Goal: Task Accomplishment & Management: Use online tool/utility

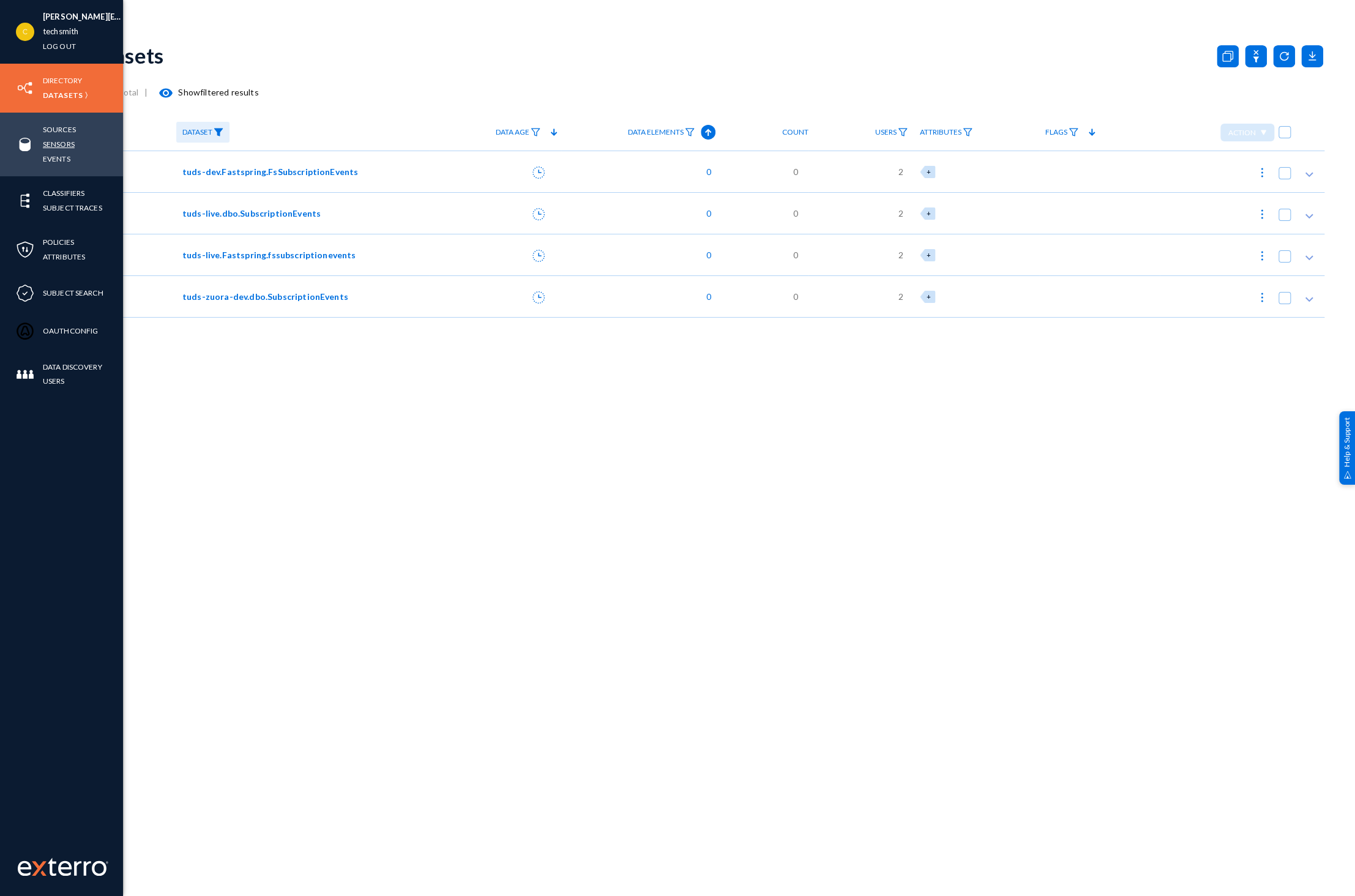
click at [54, 142] on link "Sensors" at bounding box center [58, 145] width 32 height 14
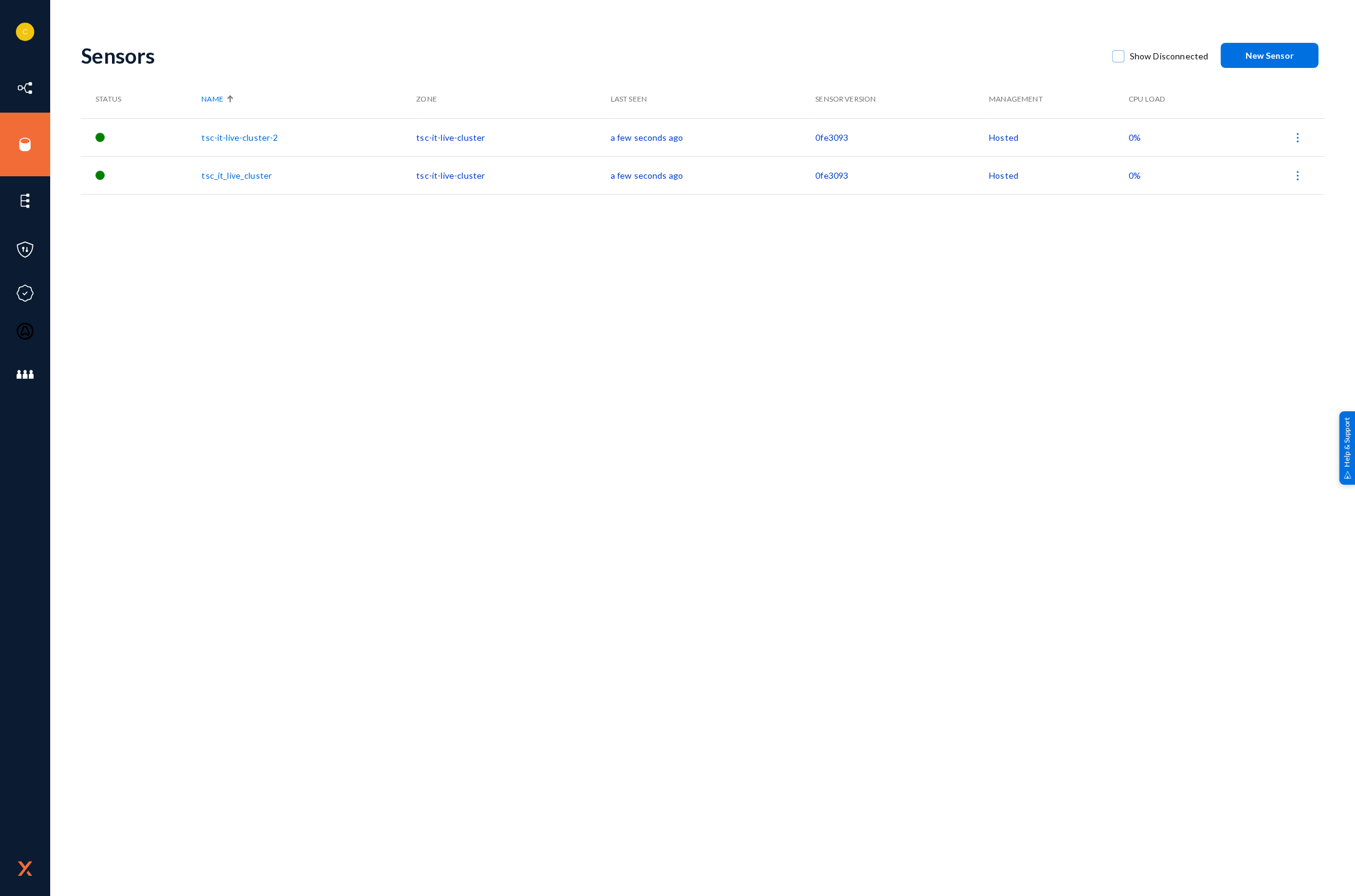
click at [1253, 54] on span "New Sensor" at bounding box center [1269, 55] width 48 height 11
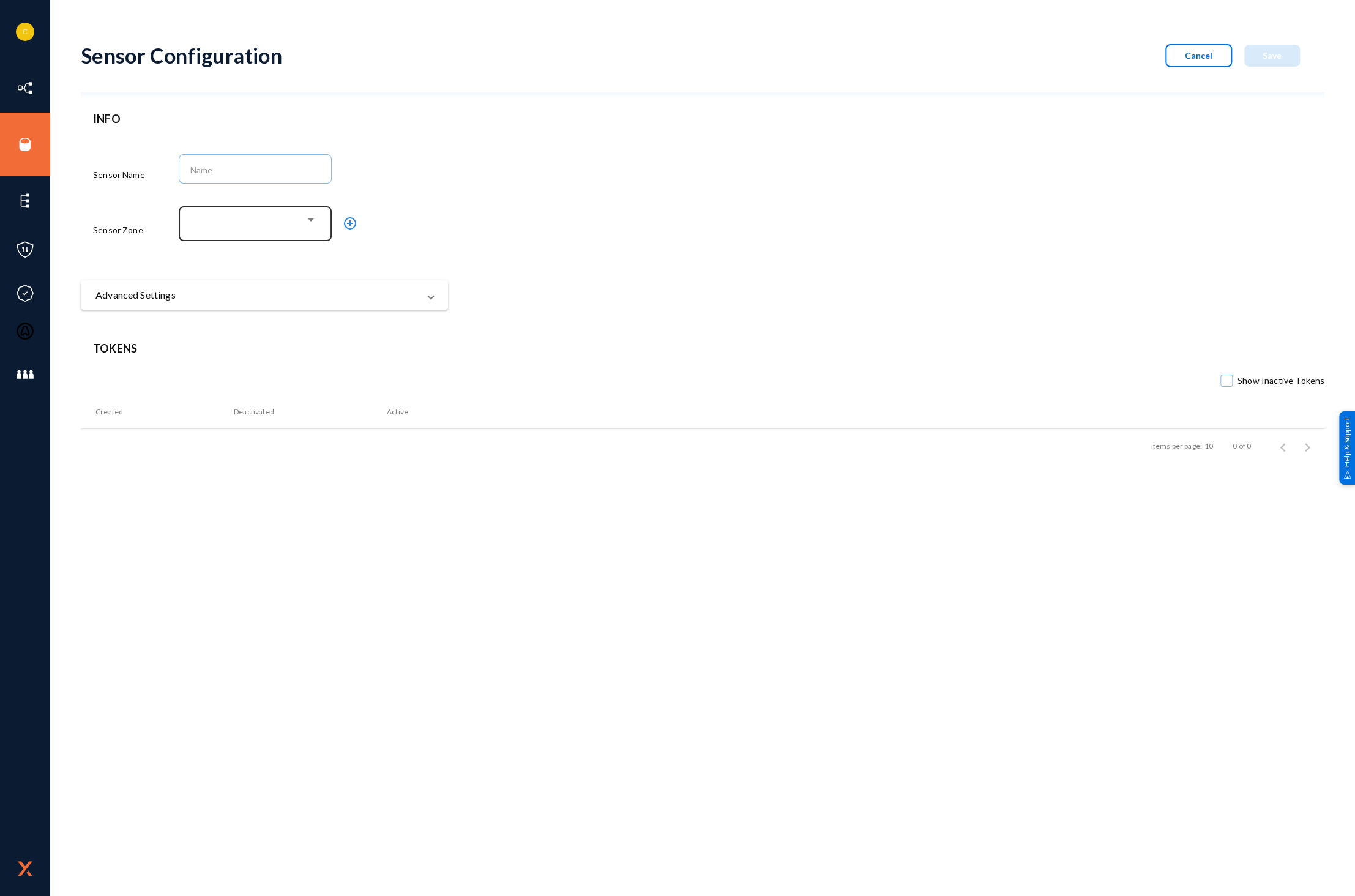
click at [251, 226] on div at bounding box center [252, 221] width 106 height 11
click at [351, 220] on div at bounding box center [678, 448] width 1355 height 896
click at [261, 215] on div at bounding box center [252, 221] width 106 height 11
drag, startPoint x: 417, startPoint y: 247, endPoint x: 409, endPoint y: 245, distance: 8.2
click at [418, 247] on div at bounding box center [678, 448] width 1355 height 896
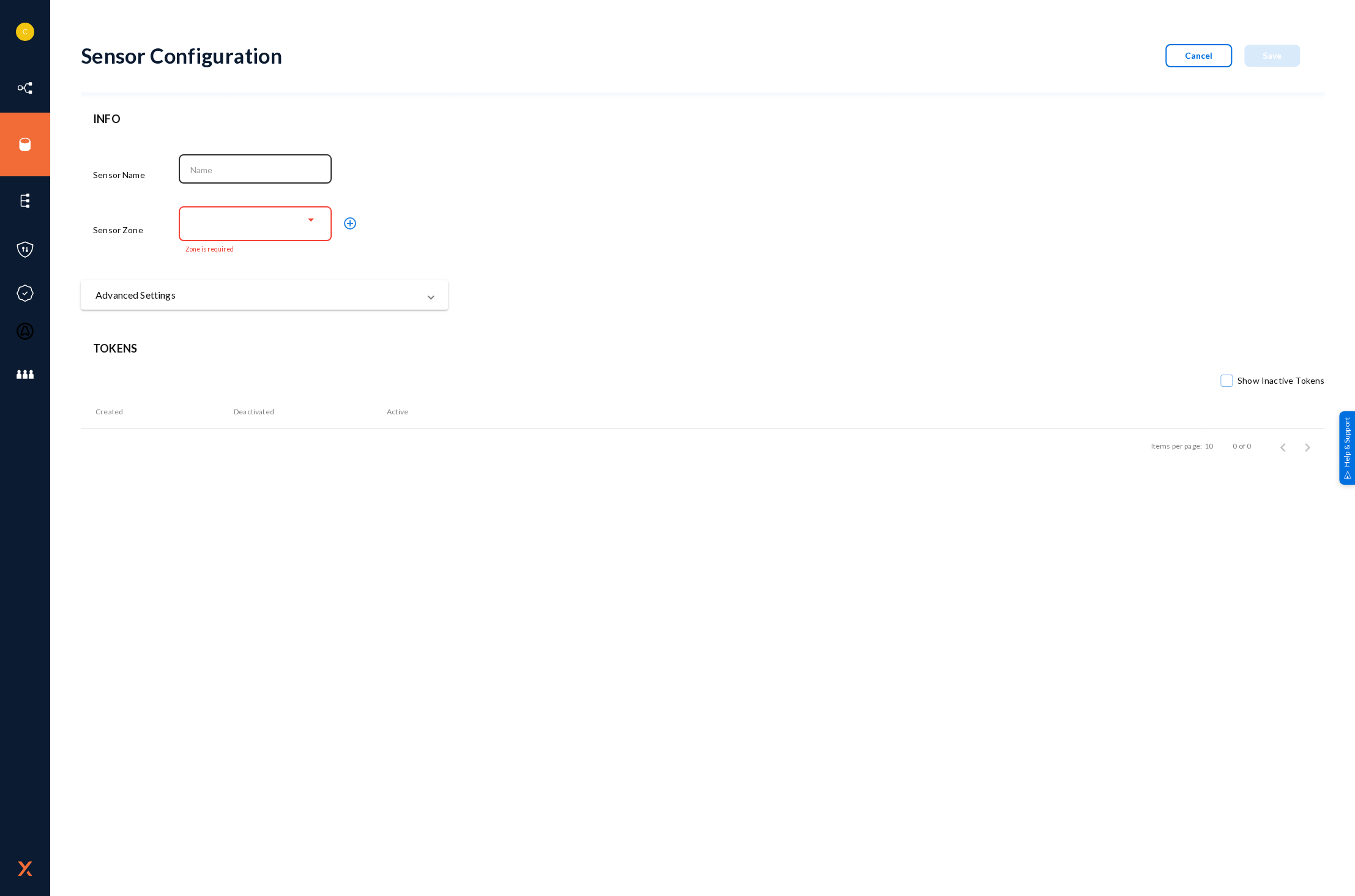
click at [242, 161] on div at bounding box center [255, 167] width 140 height 32
click at [1209, 51] on span "Cancel" at bounding box center [1199, 55] width 27 height 11
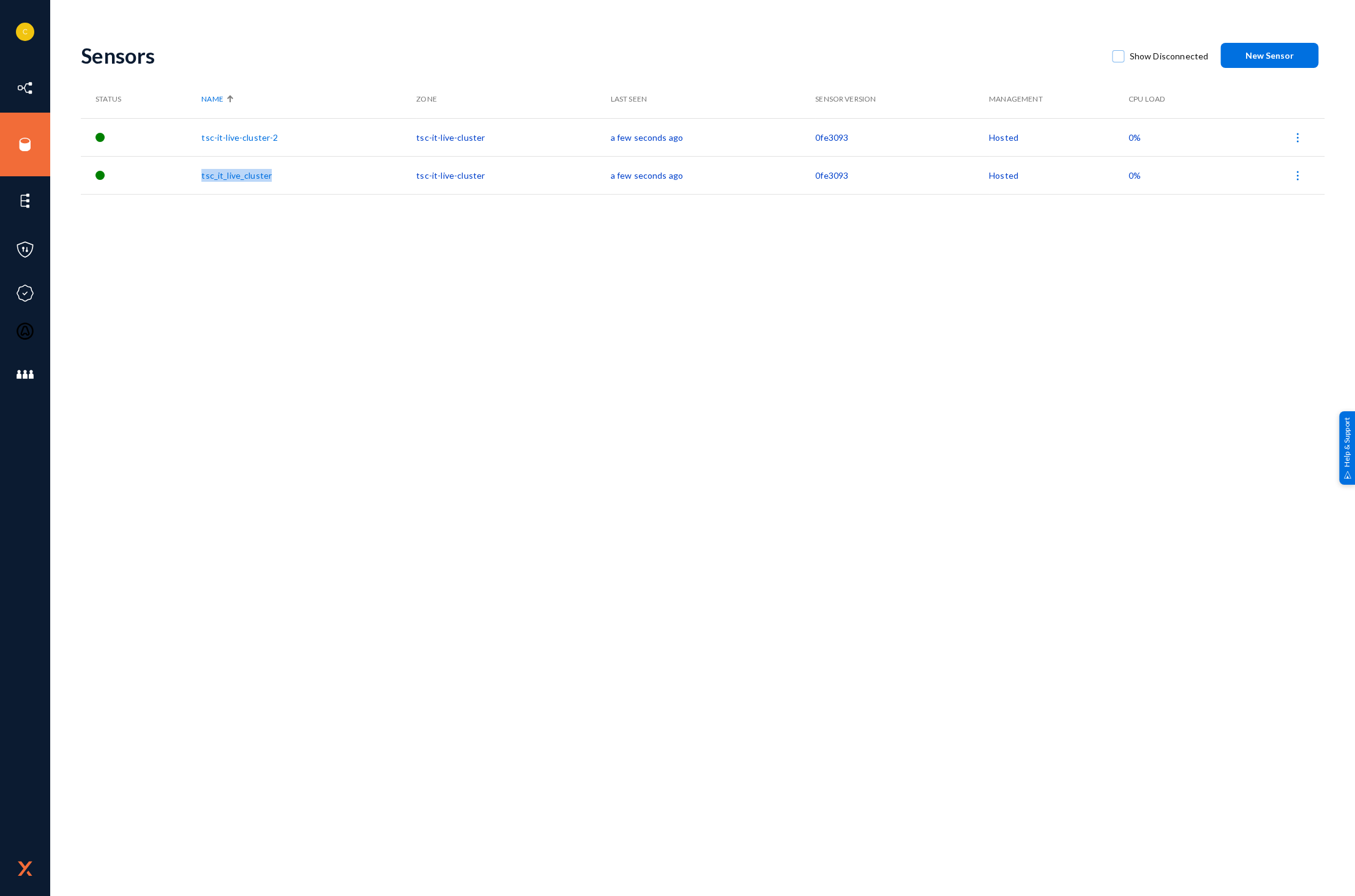
drag, startPoint x: 283, startPoint y: 181, endPoint x: 204, endPoint y: 172, distance: 79.5
click at [204, 172] on tr "tsc_it_live_cluster tsc-it-live-cluster a few seconds ago 0fe3093 Hosted 0%" at bounding box center [702, 175] width 1244 height 38
copy tr "tsc_it_live_cluster"
click at [1288, 44] on button "New Sensor" at bounding box center [1270, 55] width 98 height 25
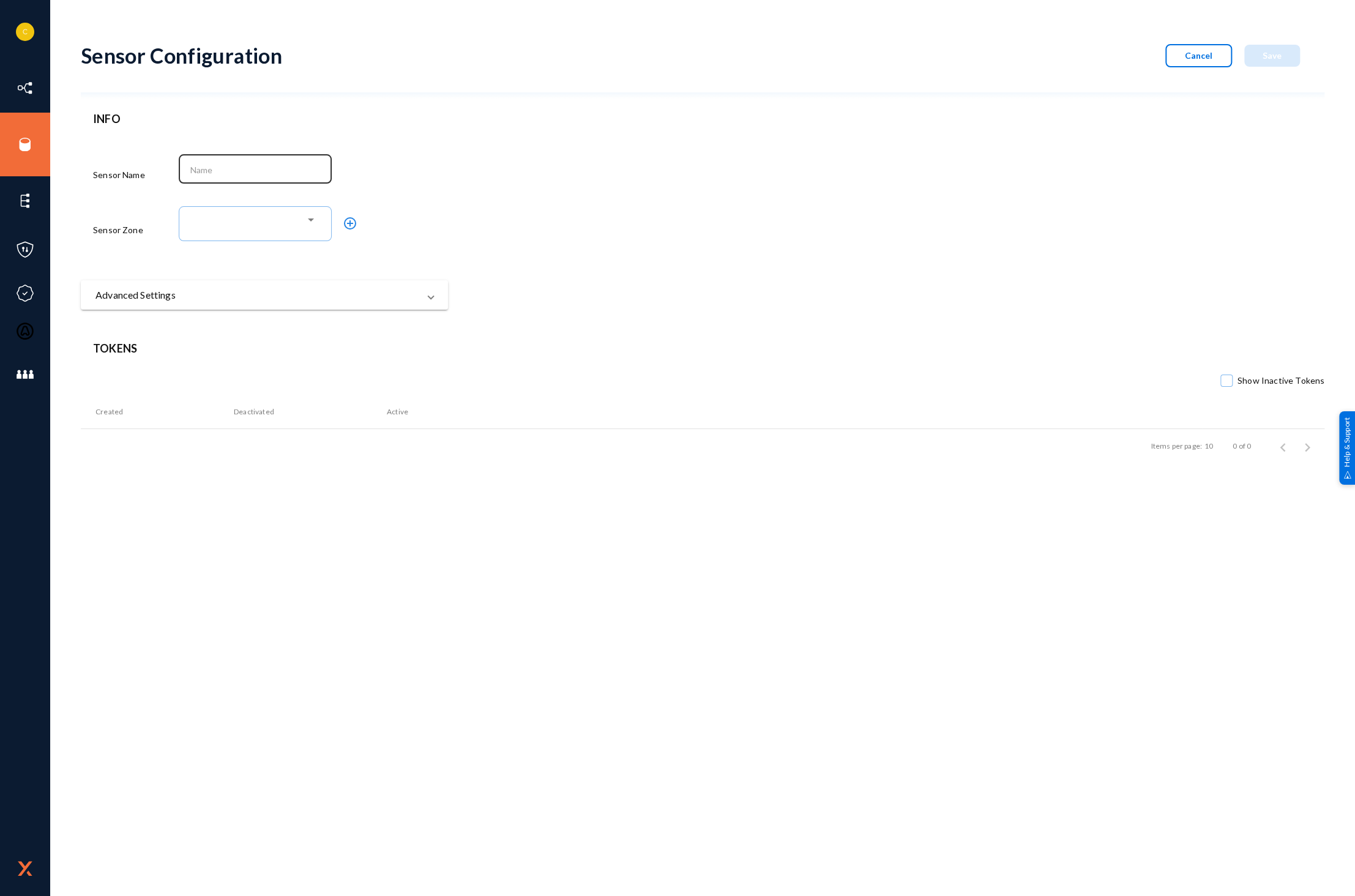
click at [190, 173] on input at bounding box center [258, 170] width 136 height 11
paste input "tsc_it_live_cluster"
click at [204, 167] on input "tsc_it_live_cluster" at bounding box center [258, 170] width 136 height 11
click at [281, 172] on input "tsc_it_live_cluster" at bounding box center [258, 170] width 136 height 11
click at [262, 171] on input "tsc_it_live_cluster" at bounding box center [258, 170] width 136 height 11
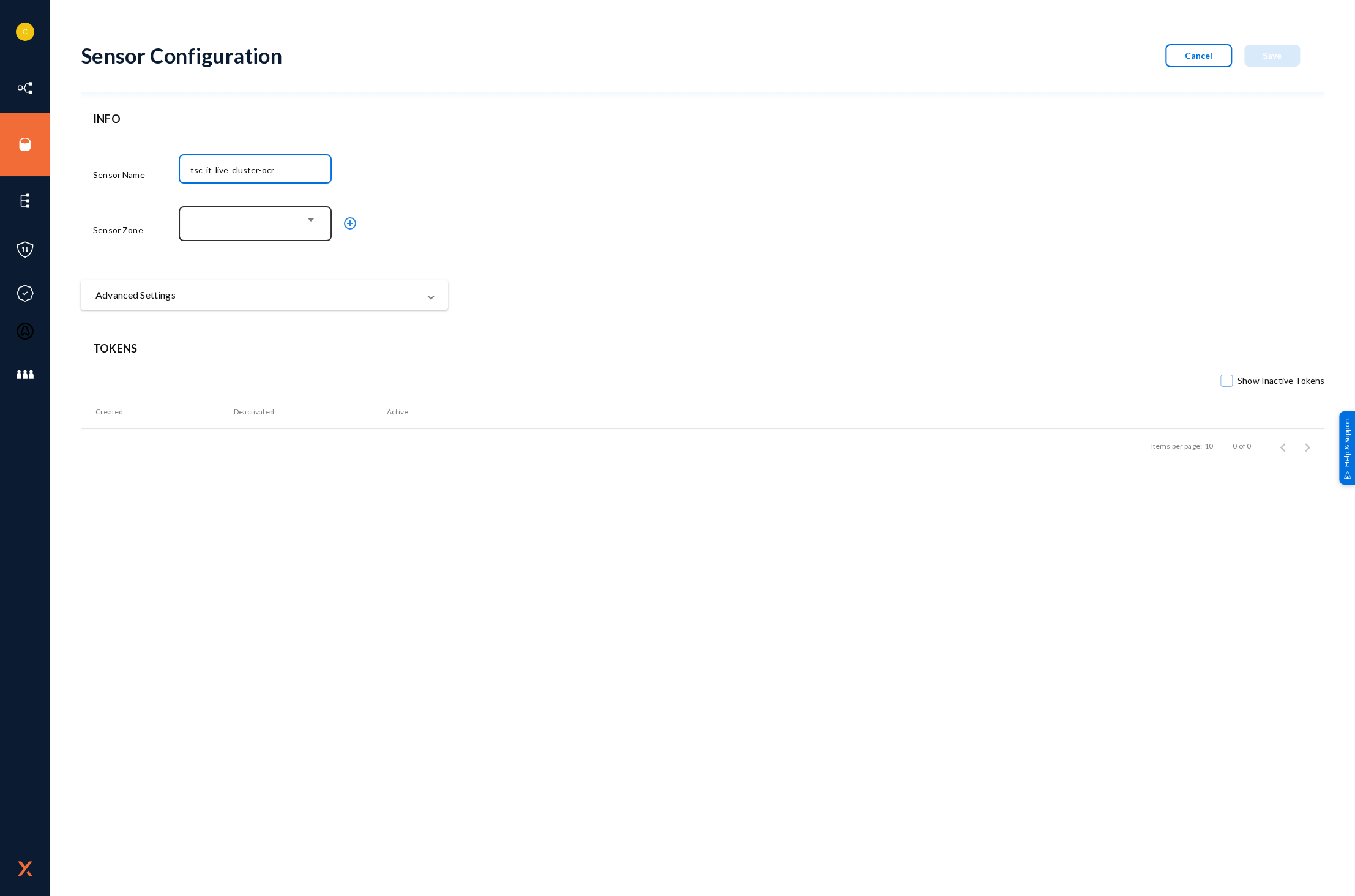
type input "tsc_it_live_cluster-ocr"
click at [201, 224] on div at bounding box center [252, 221] width 106 height 11
click at [355, 224] on div at bounding box center [678, 448] width 1355 height 896
click at [249, 221] on div at bounding box center [252, 221] width 106 height 11
click at [384, 234] on div at bounding box center [678, 448] width 1355 height 896
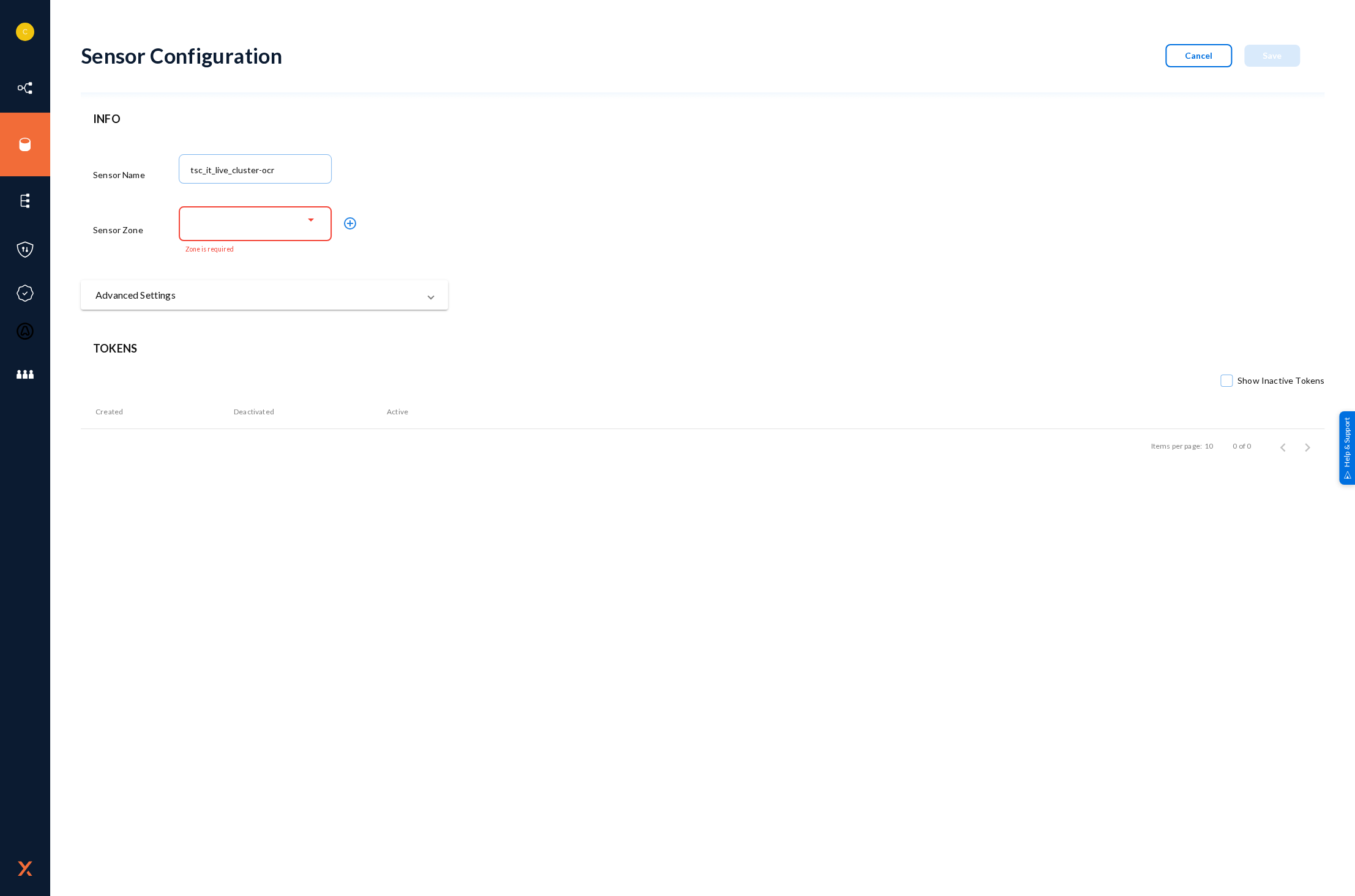
click at [247, 217] on div at bounding box center [252, 221] width 106 height 11
click at [355, 250] on div at bounding box center [678, 448] width 1355 height 896
click at [346, 224] on mat-icon "add_circle_outline" at bounding box center [350, 223] width 14 height 14
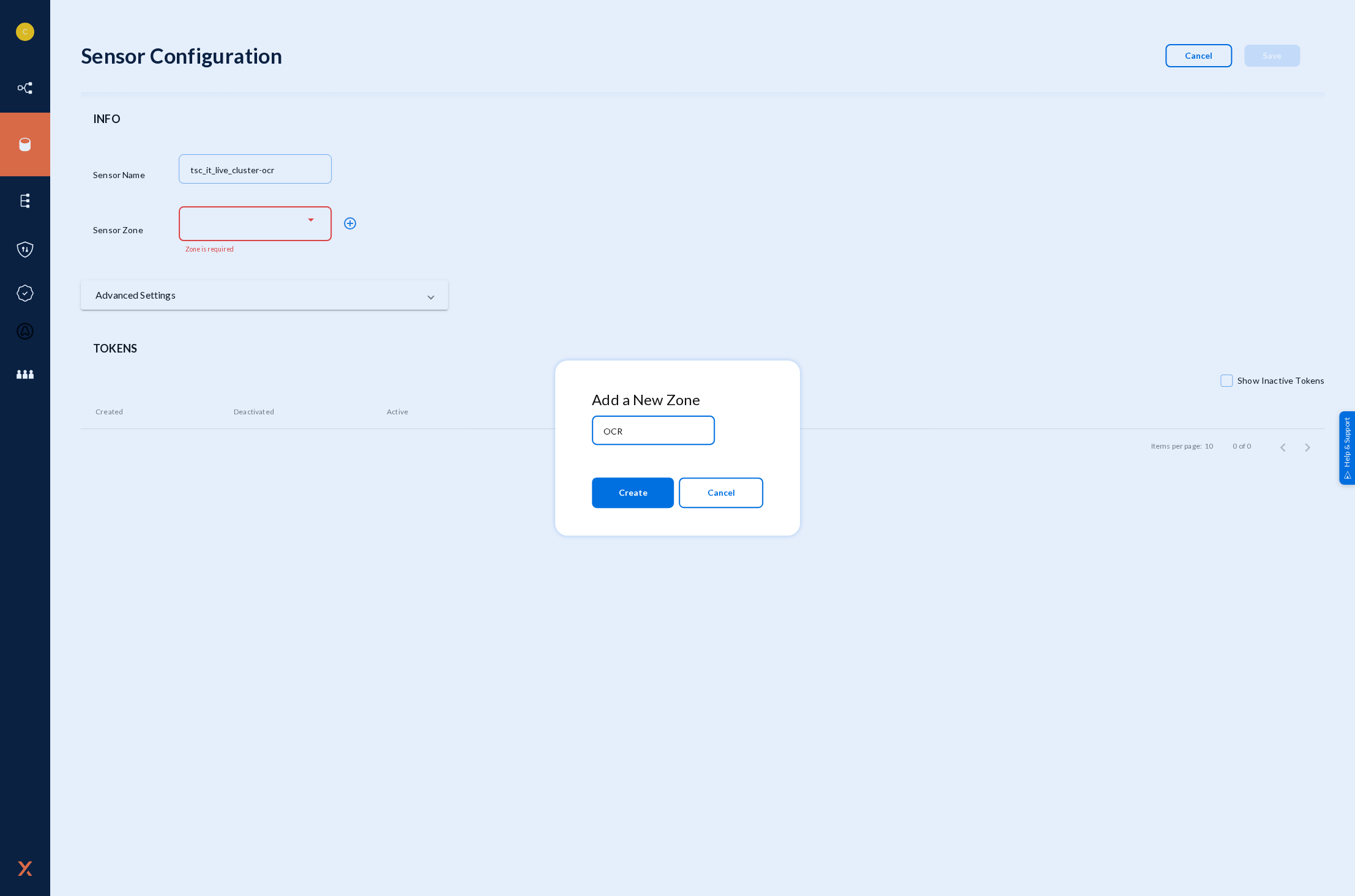
type input "OCR"
click at [661, 497] on button "Create" at bounding box center [632, 493] width 82 height 31
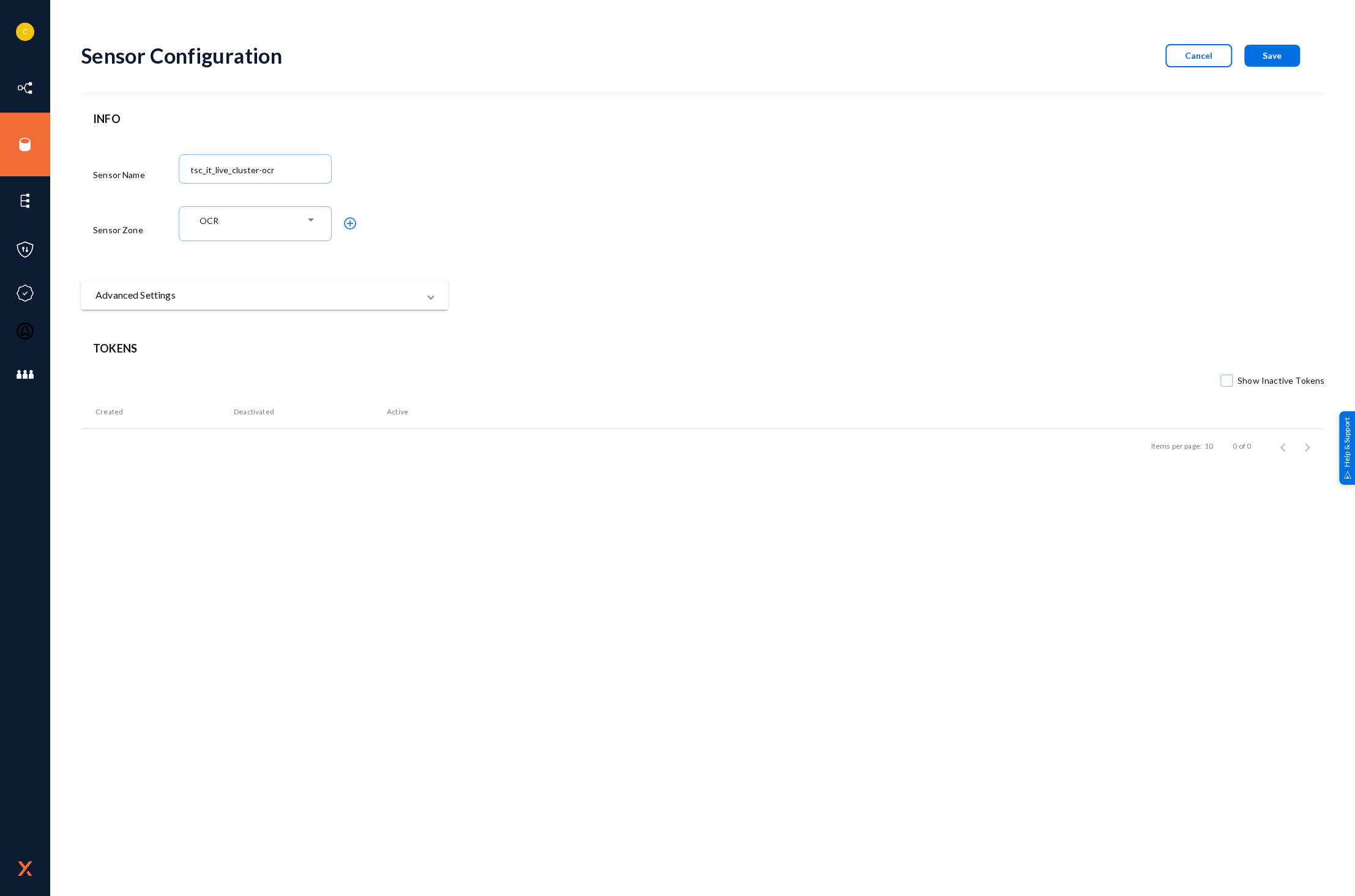
click at [422, 298] on span "Advanced Settings" at bounding box center [262, 295] width 333 height 14
click at [422, 298] on span "Advanced Settings" at bounding box center [262, 300] width 333 height 14
click at [1280, 56] on span "Save" at bounding box center [1272, 55] width 19 height 11
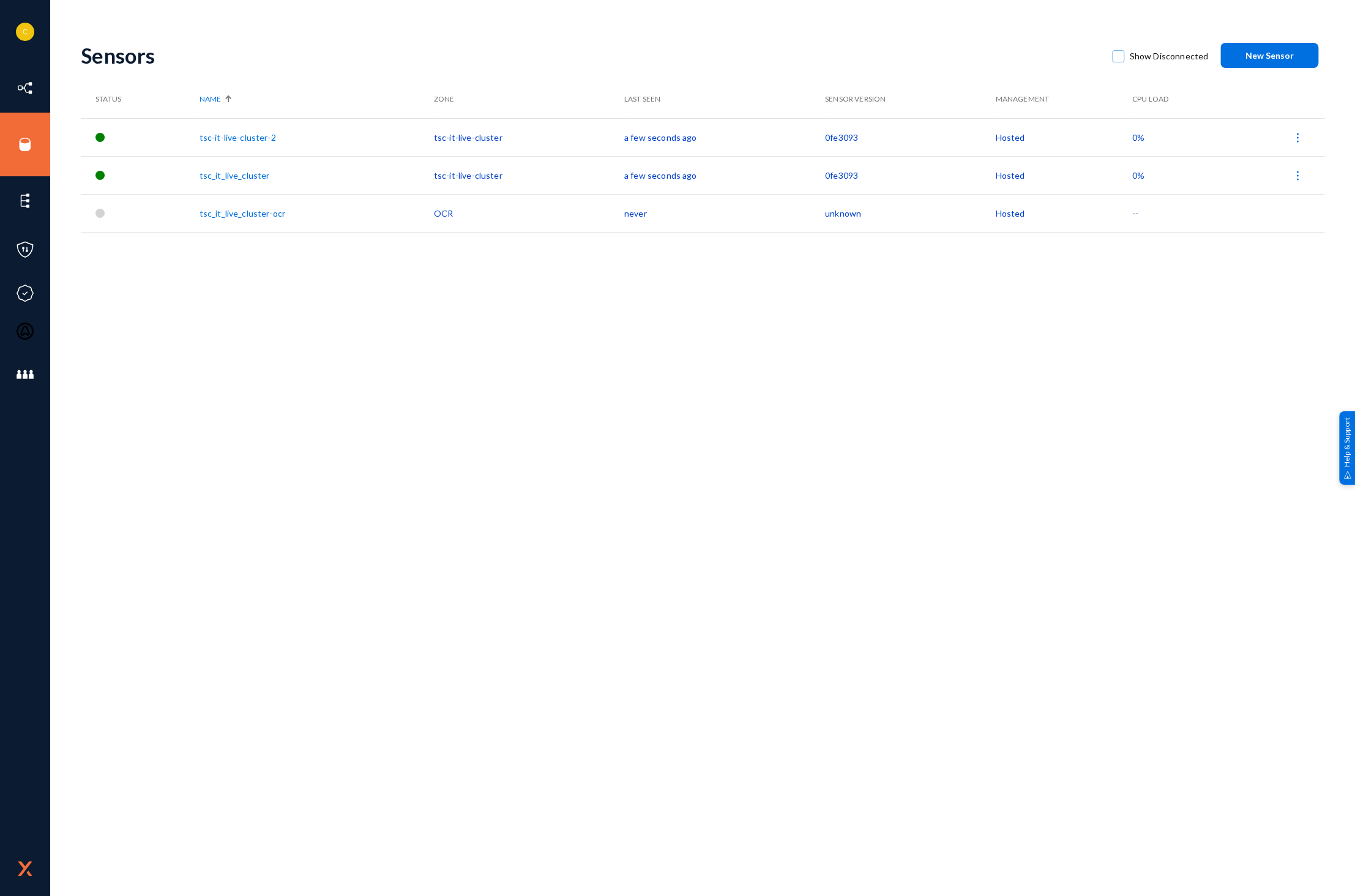
click at [240, 211] on link "tsc_it_live_cluster-ocr" at bounding box center [242, 213] width 86 height 11
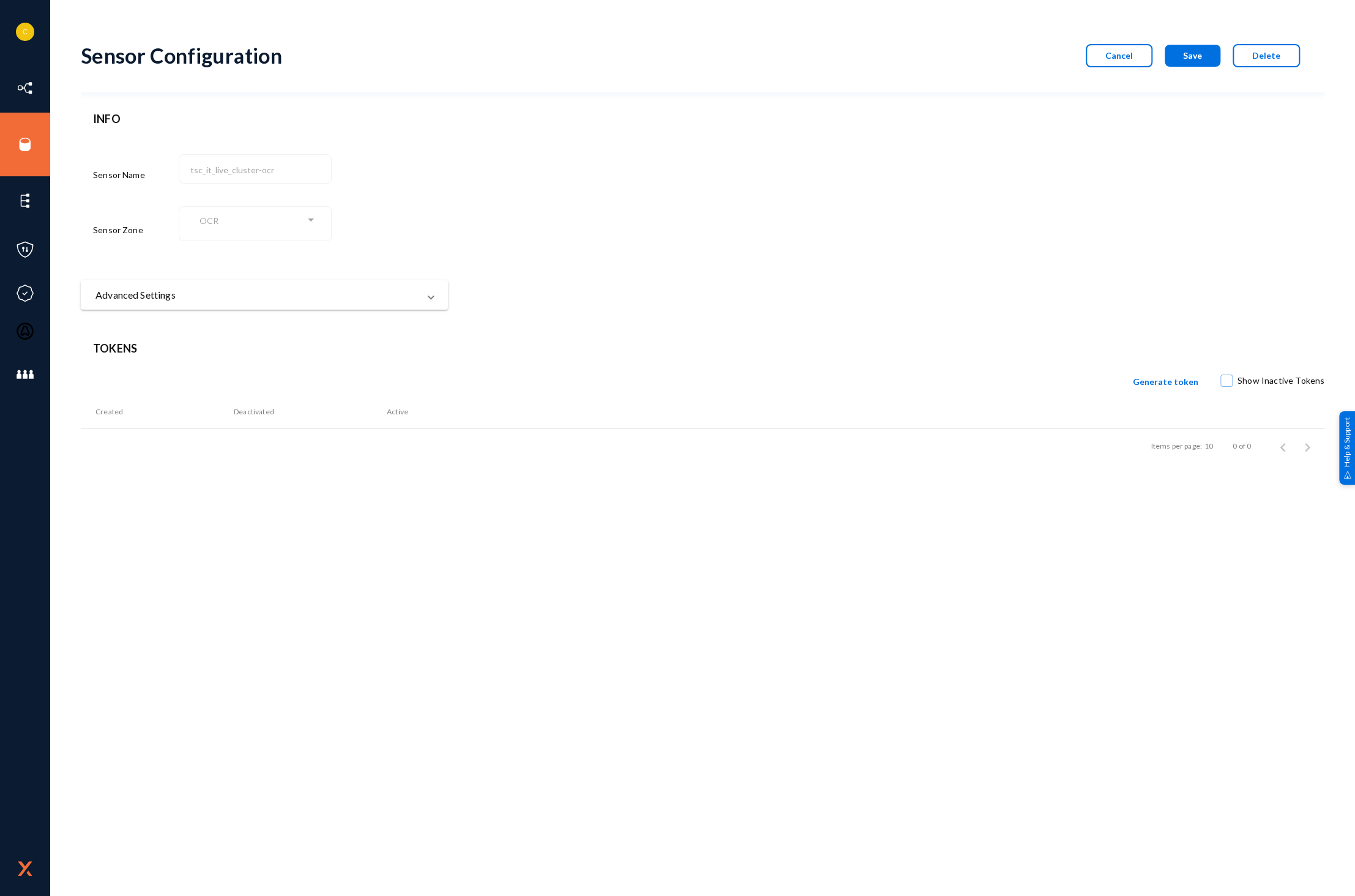
click at [1167, 383] on span "Generate token" at bounding box center [1166, 382] width 65 height 11
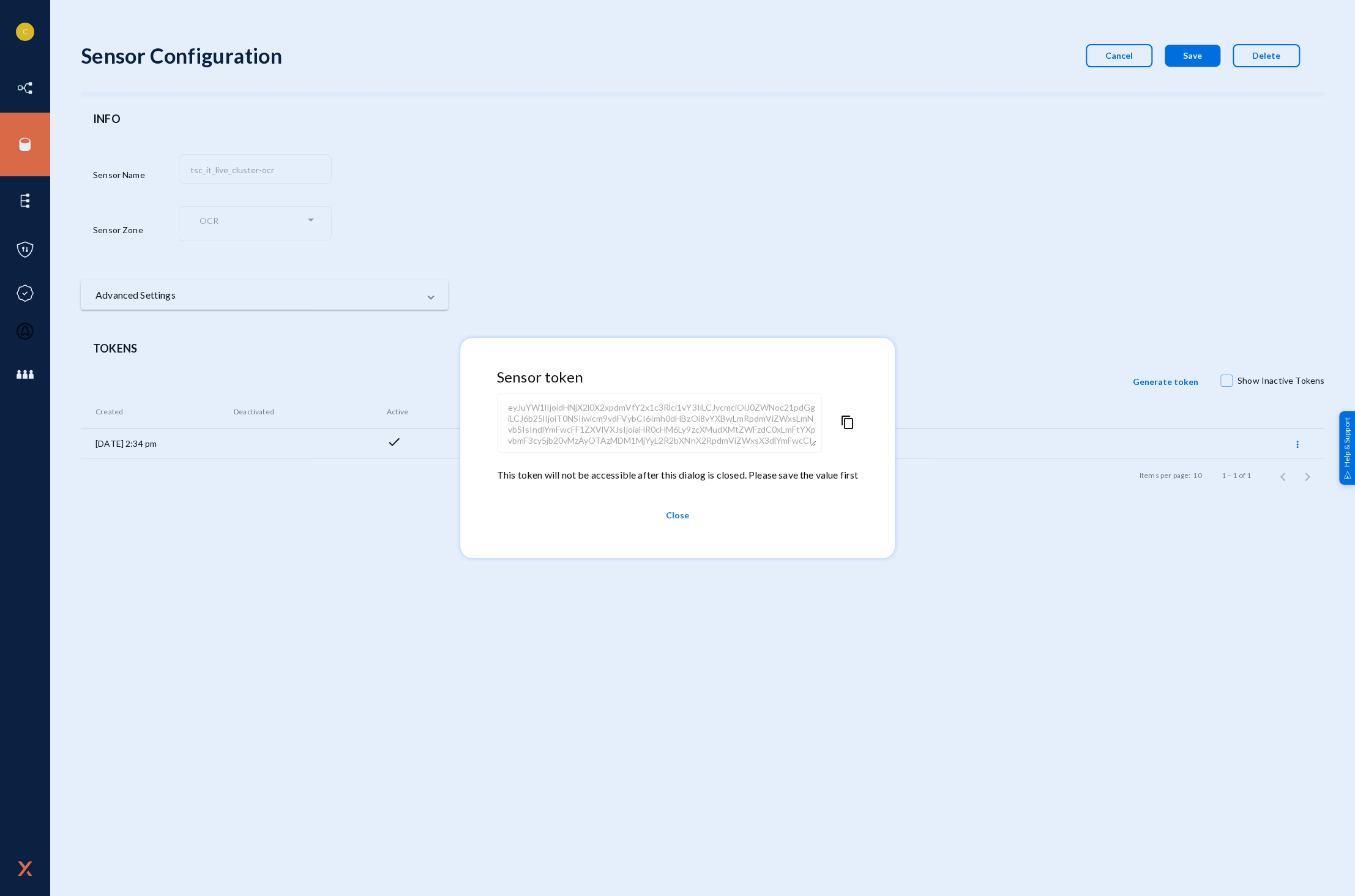
click at [854, 422] on span "content_copy" at bounding box center [848, 441] width 14 height 52
click at [38, 489] on div at bounding box center [678, 448] width 1355 height 896
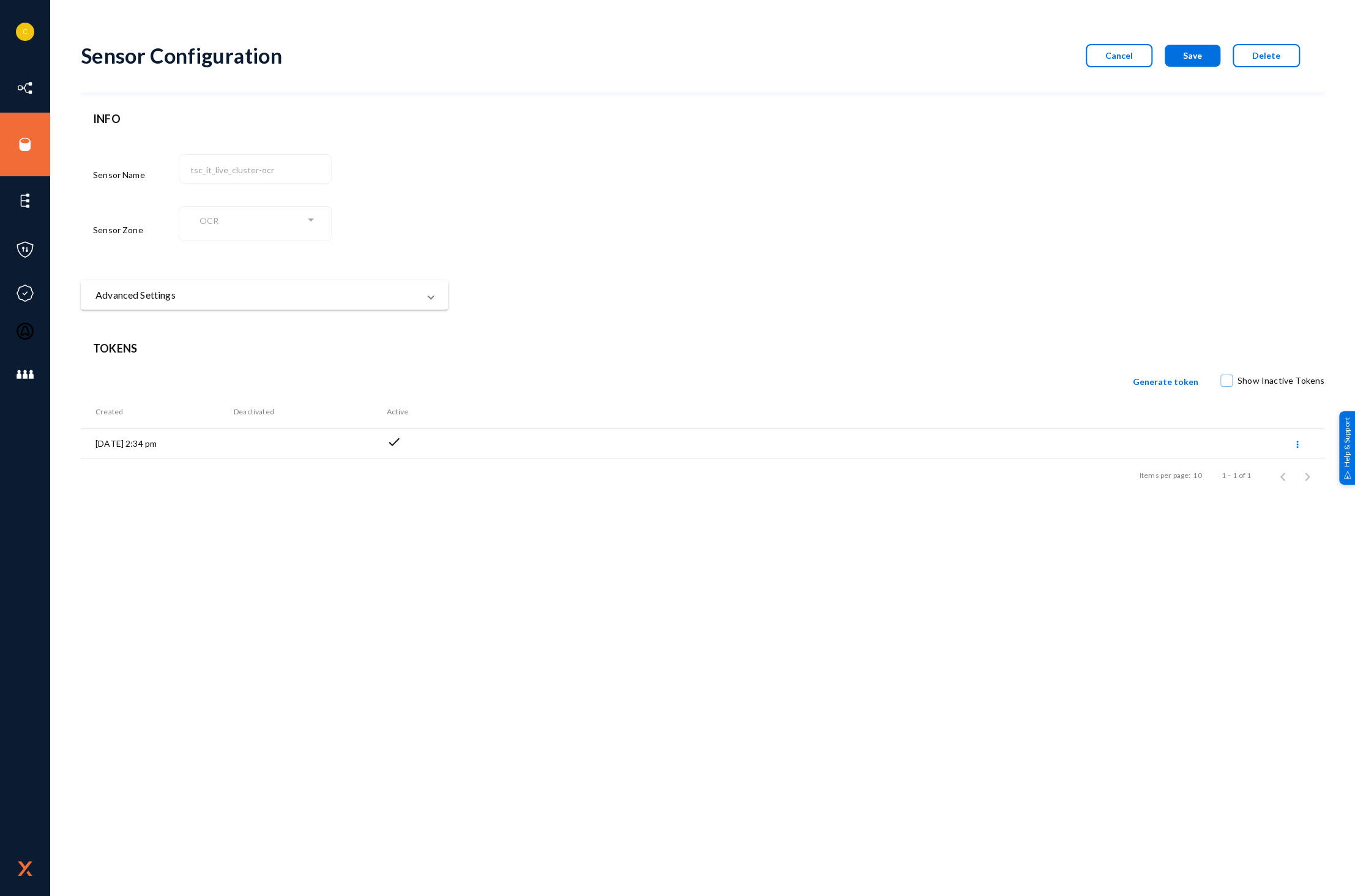
click at [1181, 59] on button "Save" at bounding box center [1193, 55] width 56 height 22
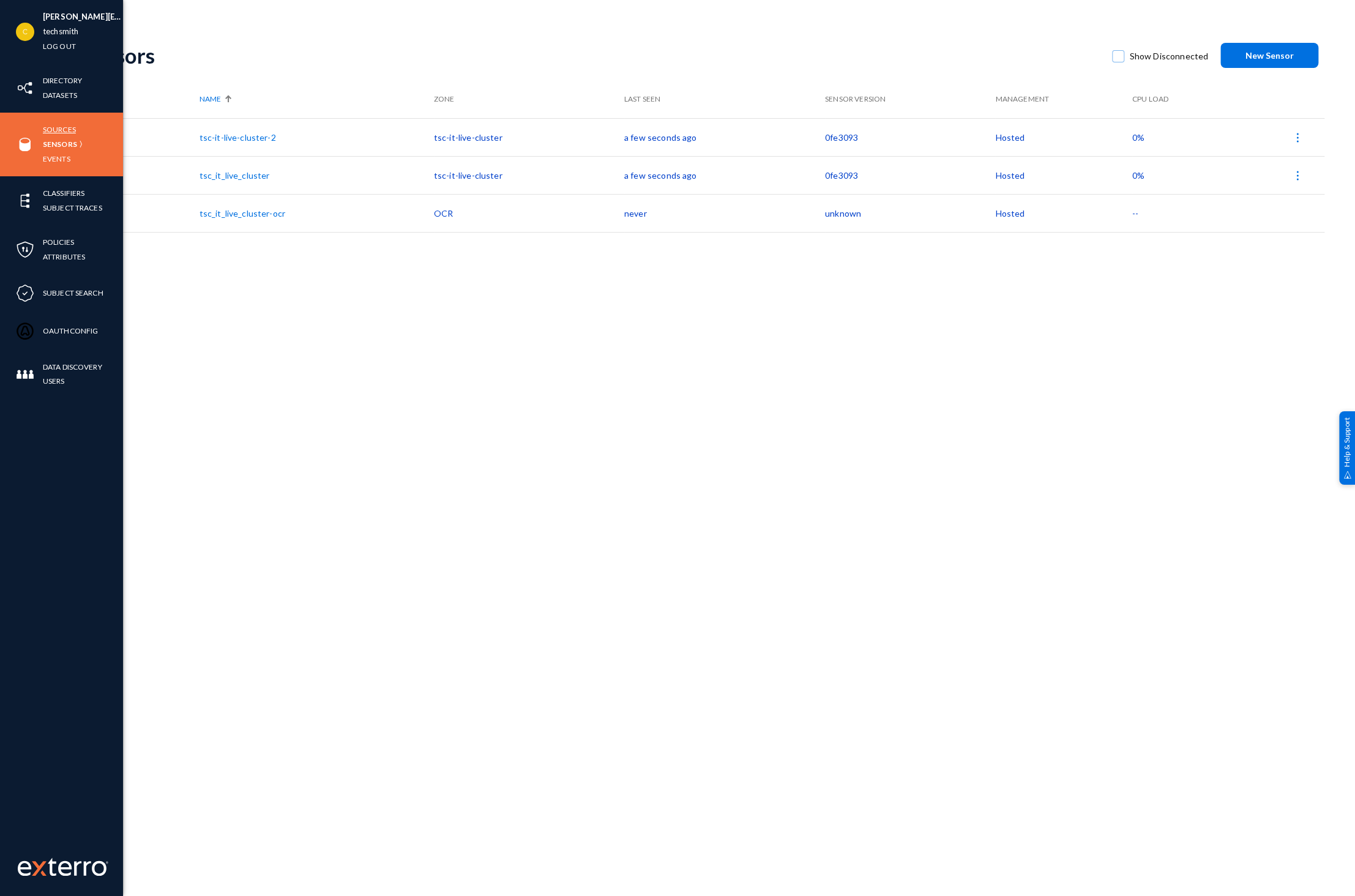
click at [63, 129] on link "Sources" at bounding box center [59, 129] width 33 height 14
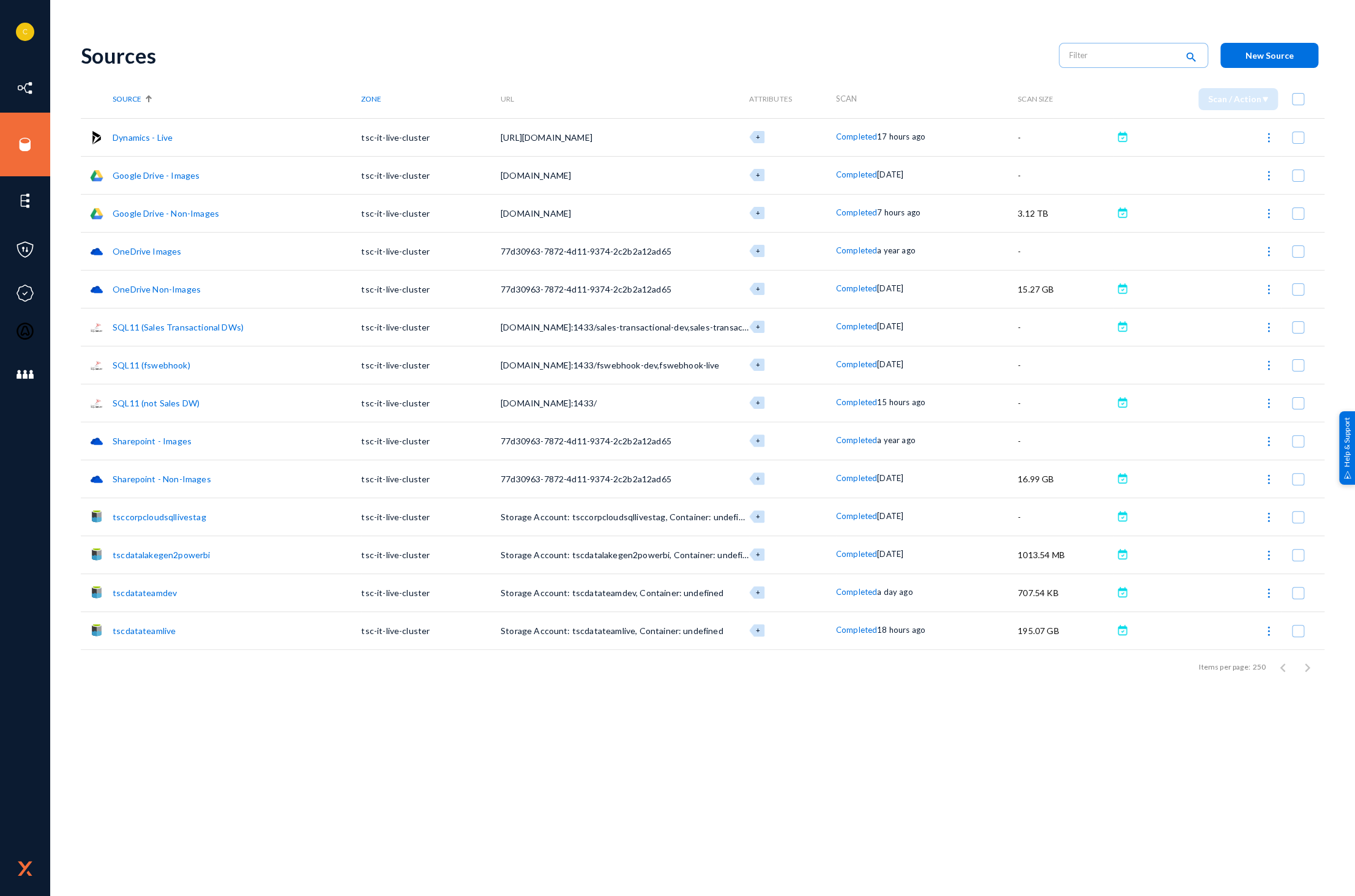
click at [163, 178] on link "Google Drive - Images" at bounding box center [156, 175] width 87 height 11
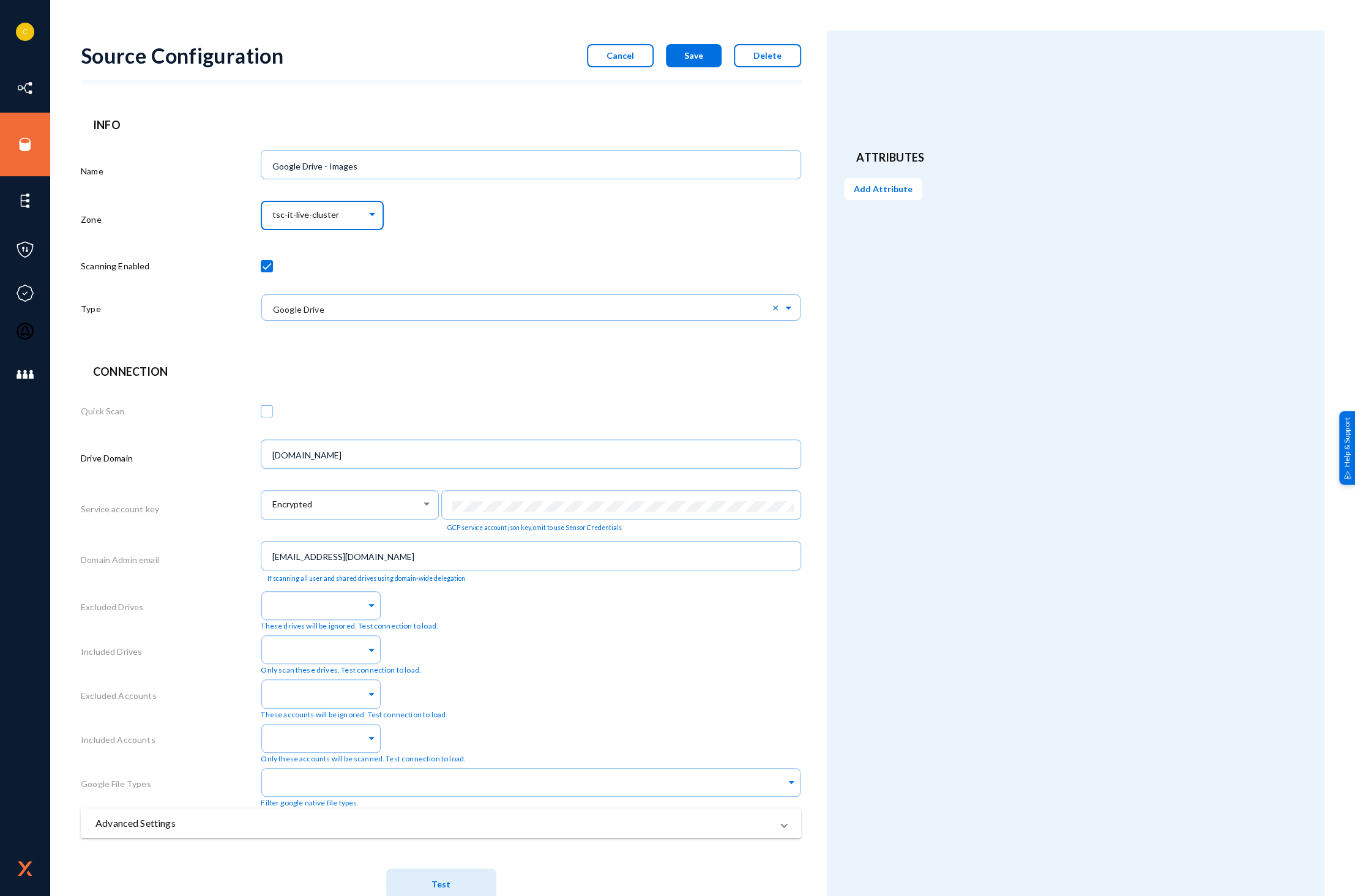
click at [358, 217] on div "tsc-it-live-cluster" at bounding box center [319, 215] width 94 height 11
click at [294, 254] on span "OCR" at bounding box center [324, 256] width 105 height 22
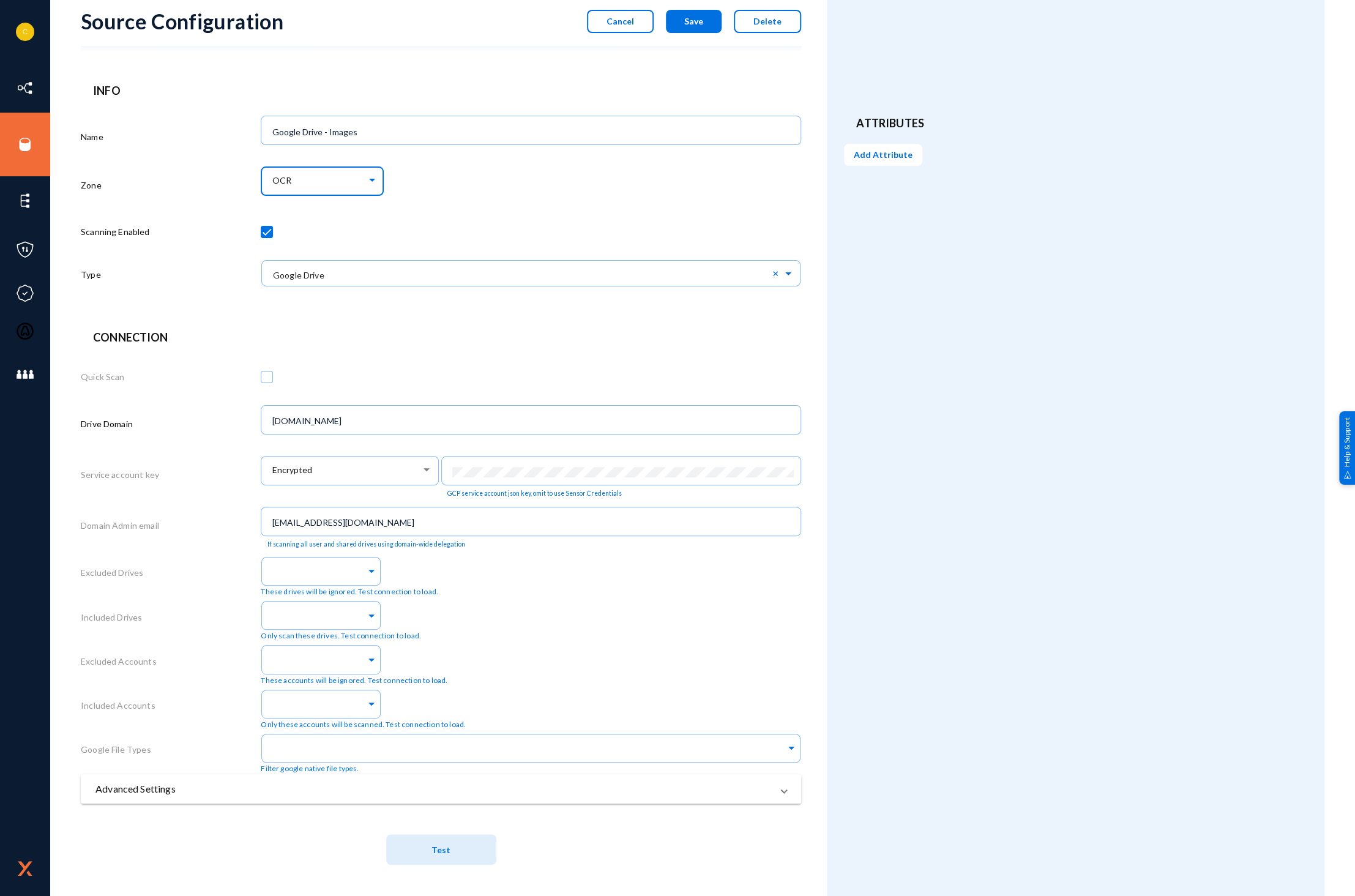
click at [344, 797] on mat-expansion-panel-header "Advanced Settings" at bounding box center [441, 788] width 721 height 29
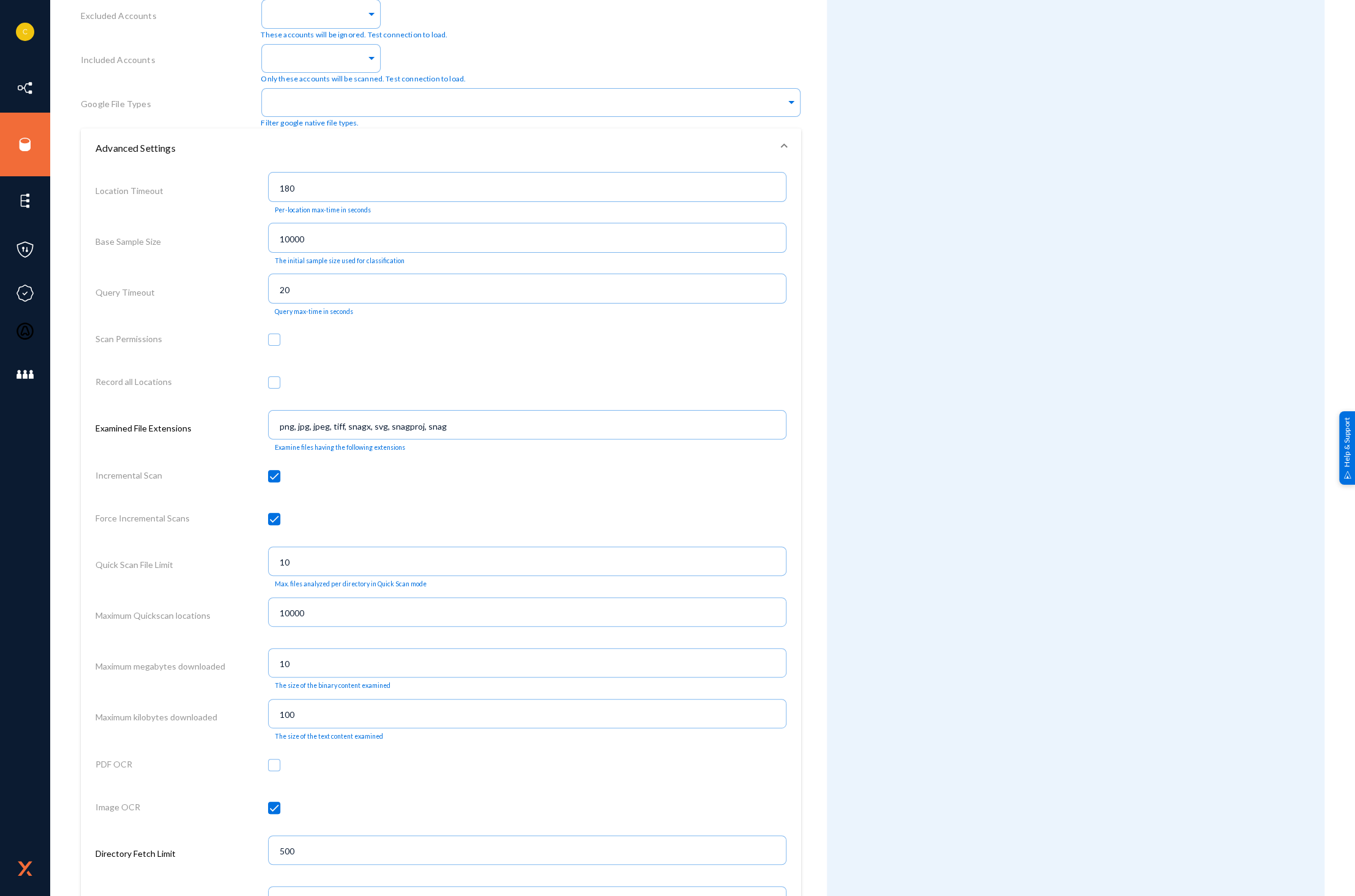
scroll to position [709, 0]
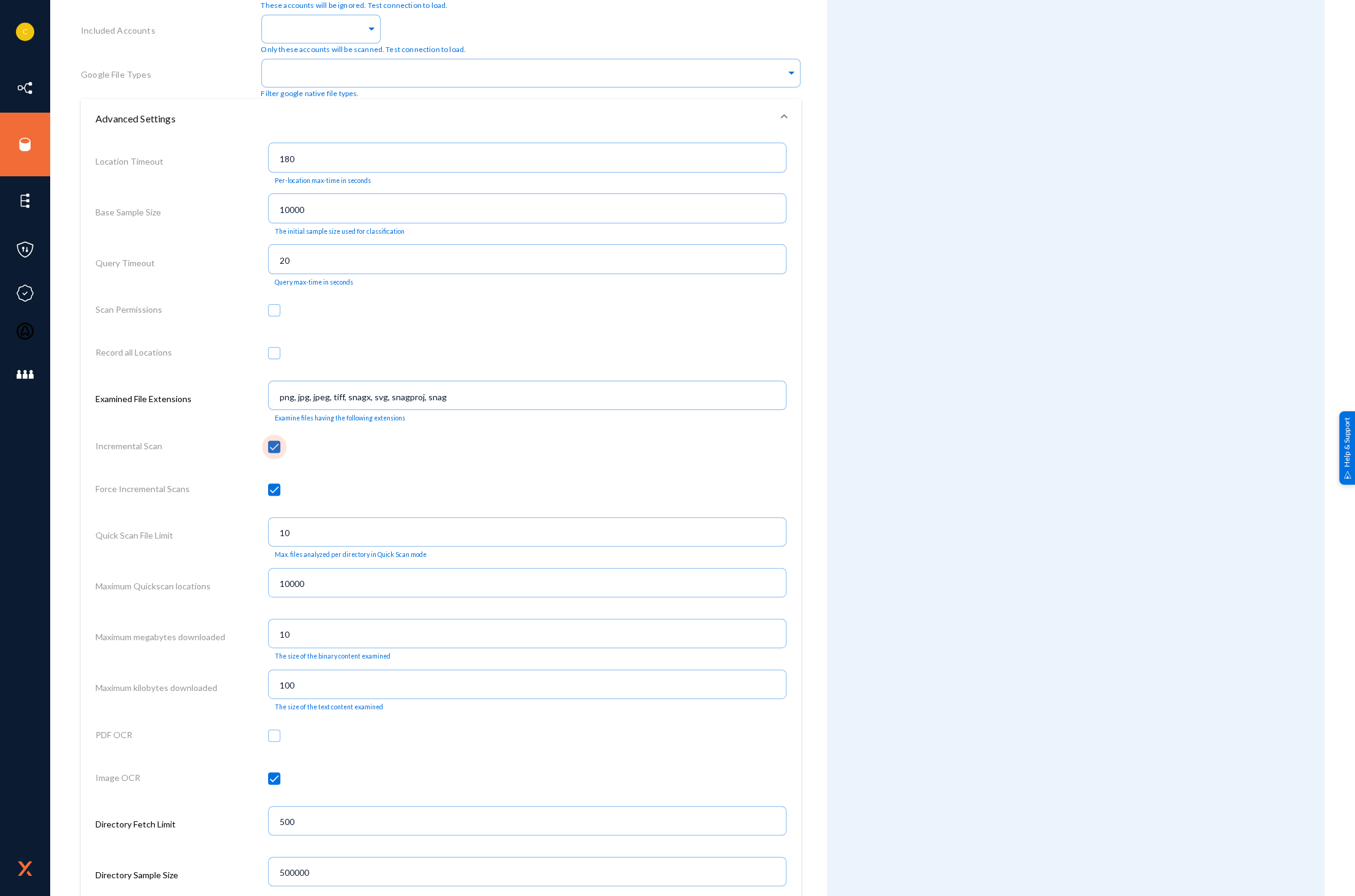
click at [278, 448] on span at bounding box center [274, 447] width 13 height 13
click at [275, 452] on input "checkbox" at bounding box center [274, 452] width 1 height 1
click at [275, 449] on span at bounding box center [274, 447] width 13 height 13
click at [275, 452] on input "checkbox" at bounding box center [274, 452] width 1 height 1
checkbox input "true"
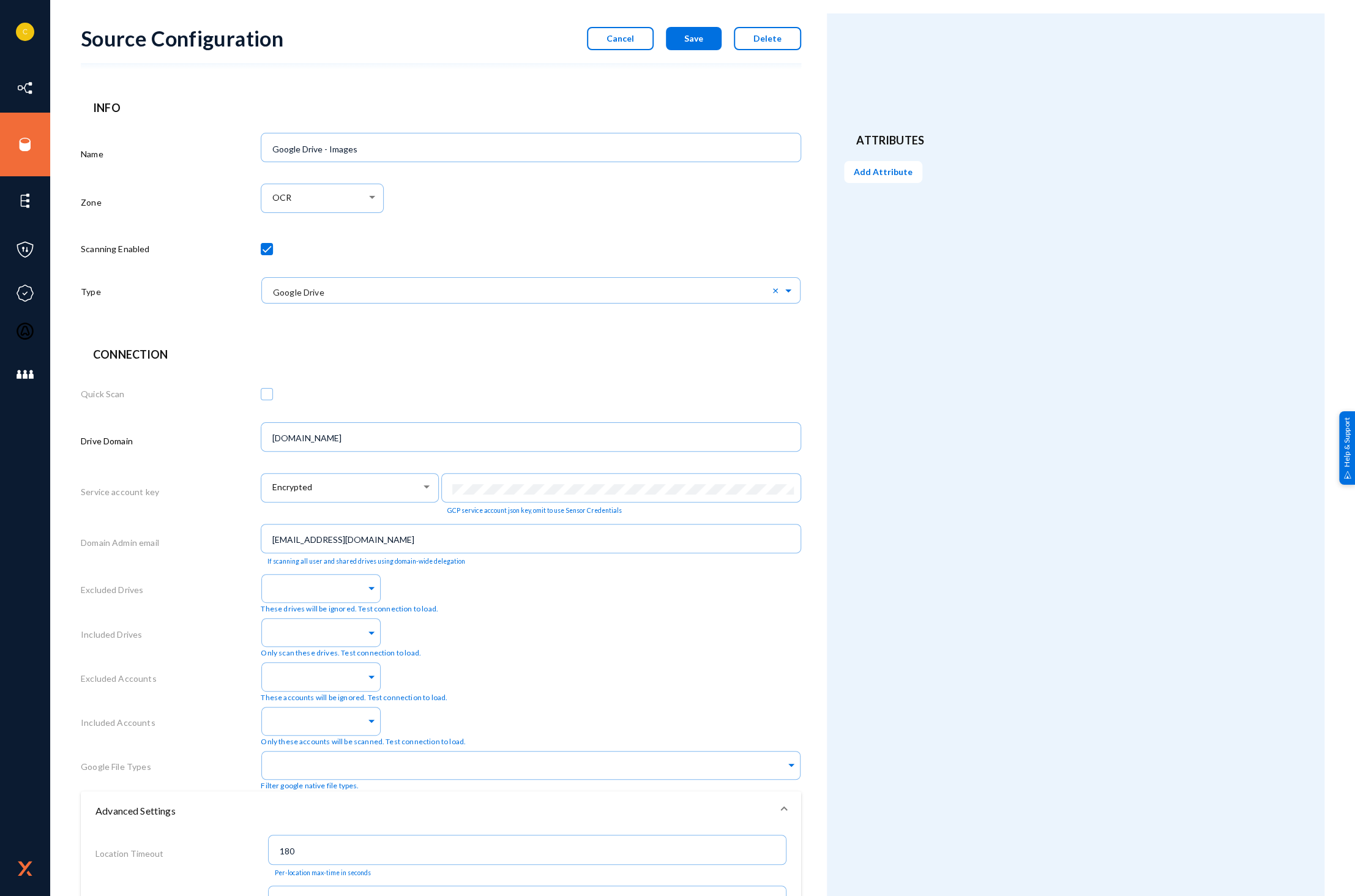
scroll to position [0, 0]
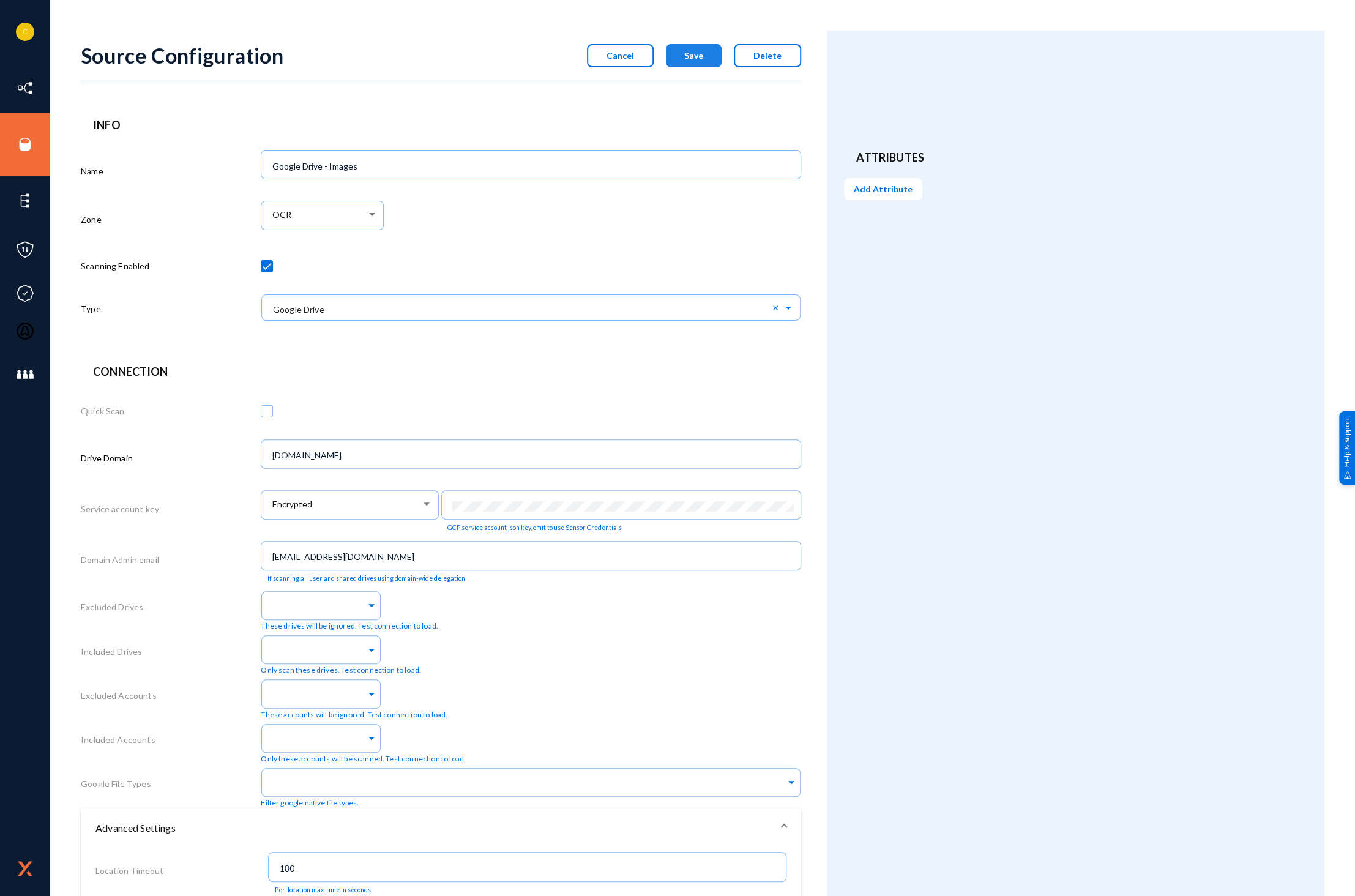
click at [706, 59] on button "Save" at bounding box center [694, 56] width 56 height 24
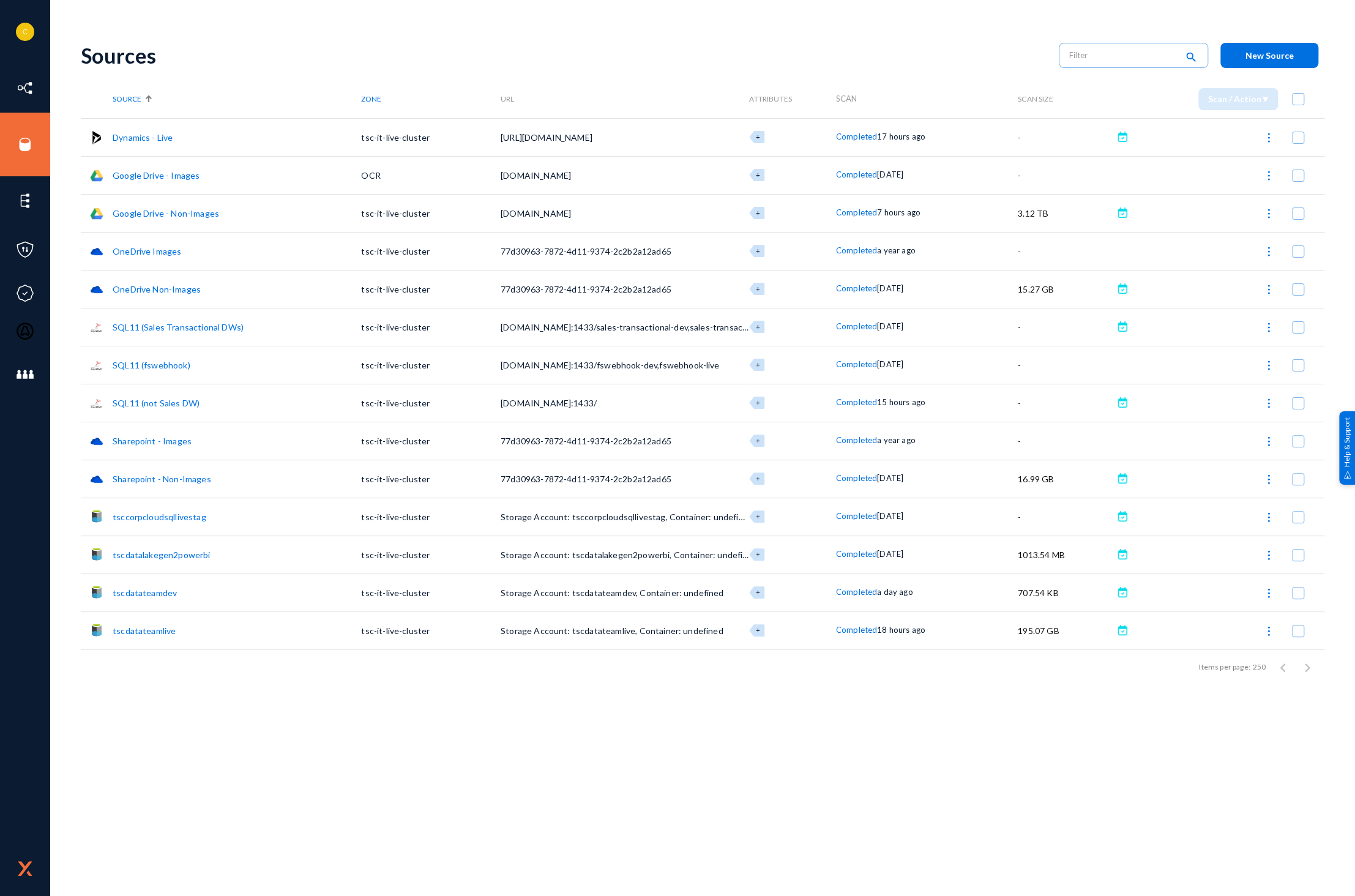
click at [156, 248] on link "OneDrive Images" at bounding box center [147, 251] width 69 height 11
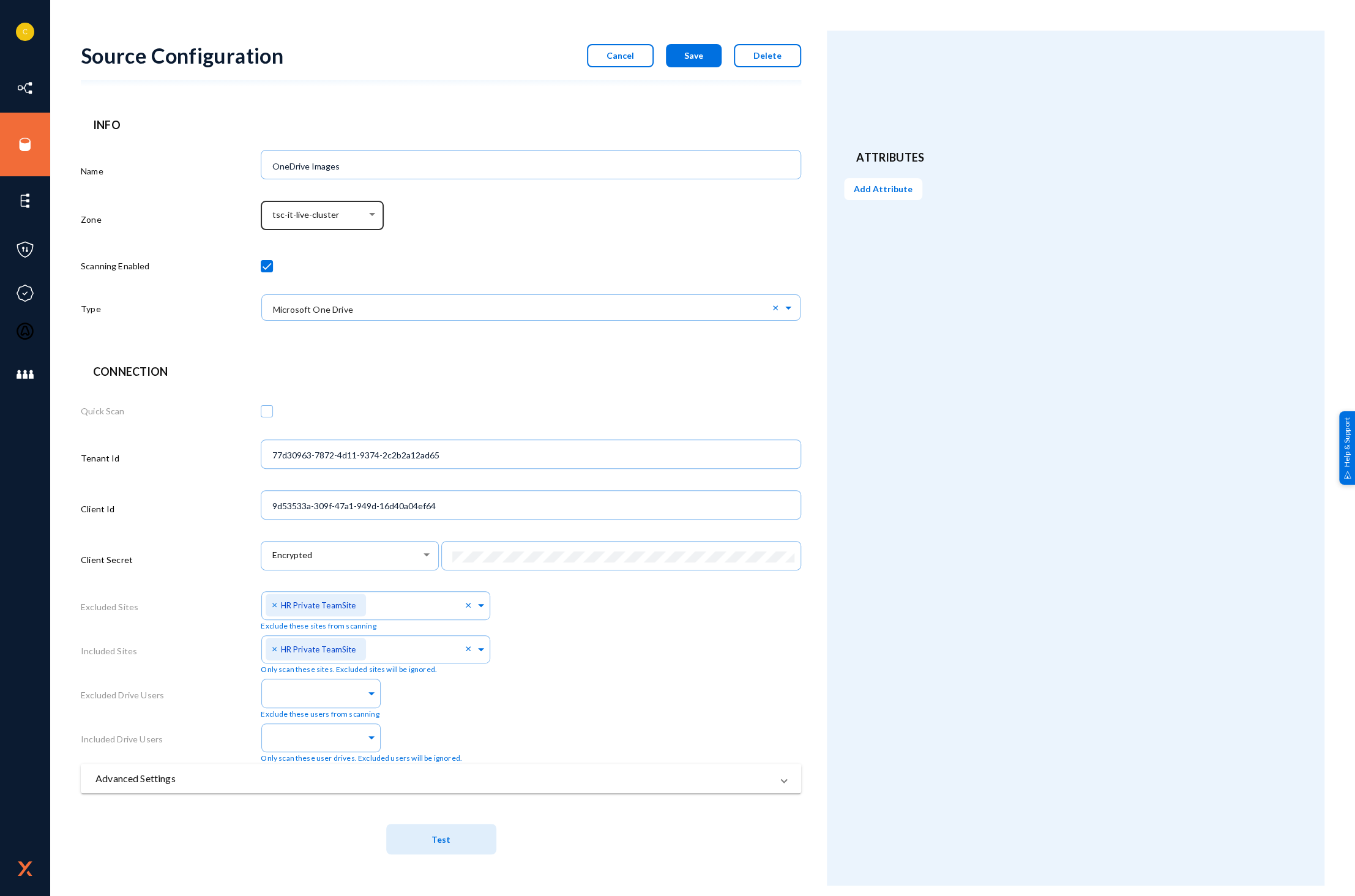
click at [347, 217] on div "tsc-it-live-cluster" at bounding box center [319, 215] width 94 height 11
click at [317, 250] on span "OCR" at bounding box center [325, 256] width 105 height 22
click at [696, 54] on span "Save" at bounding box center [694, 55] width 19 height 11
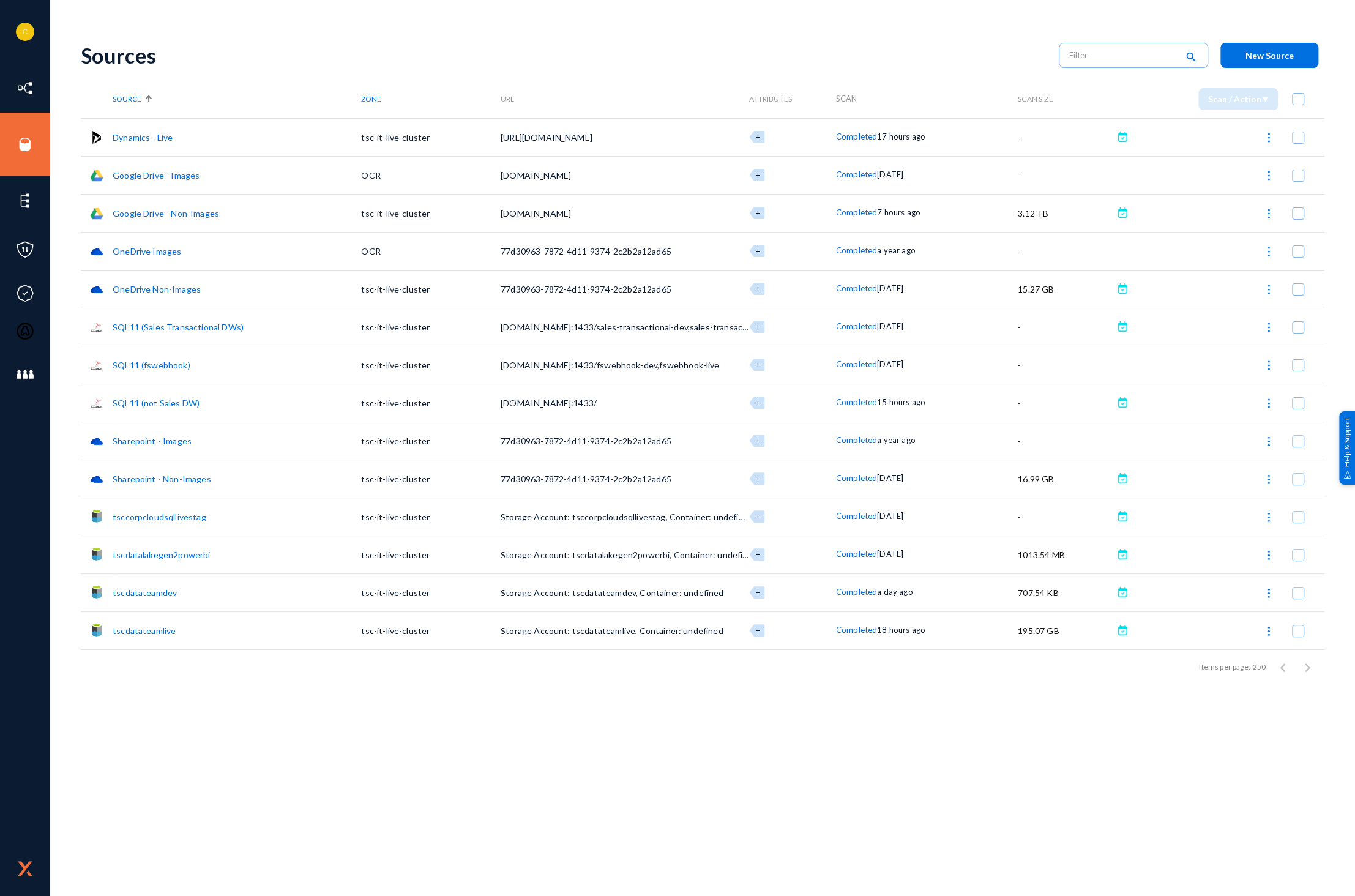
click at [169, 439] on link "Sharepoint - Images" at bounding box center [152, 441] width 79 height 11
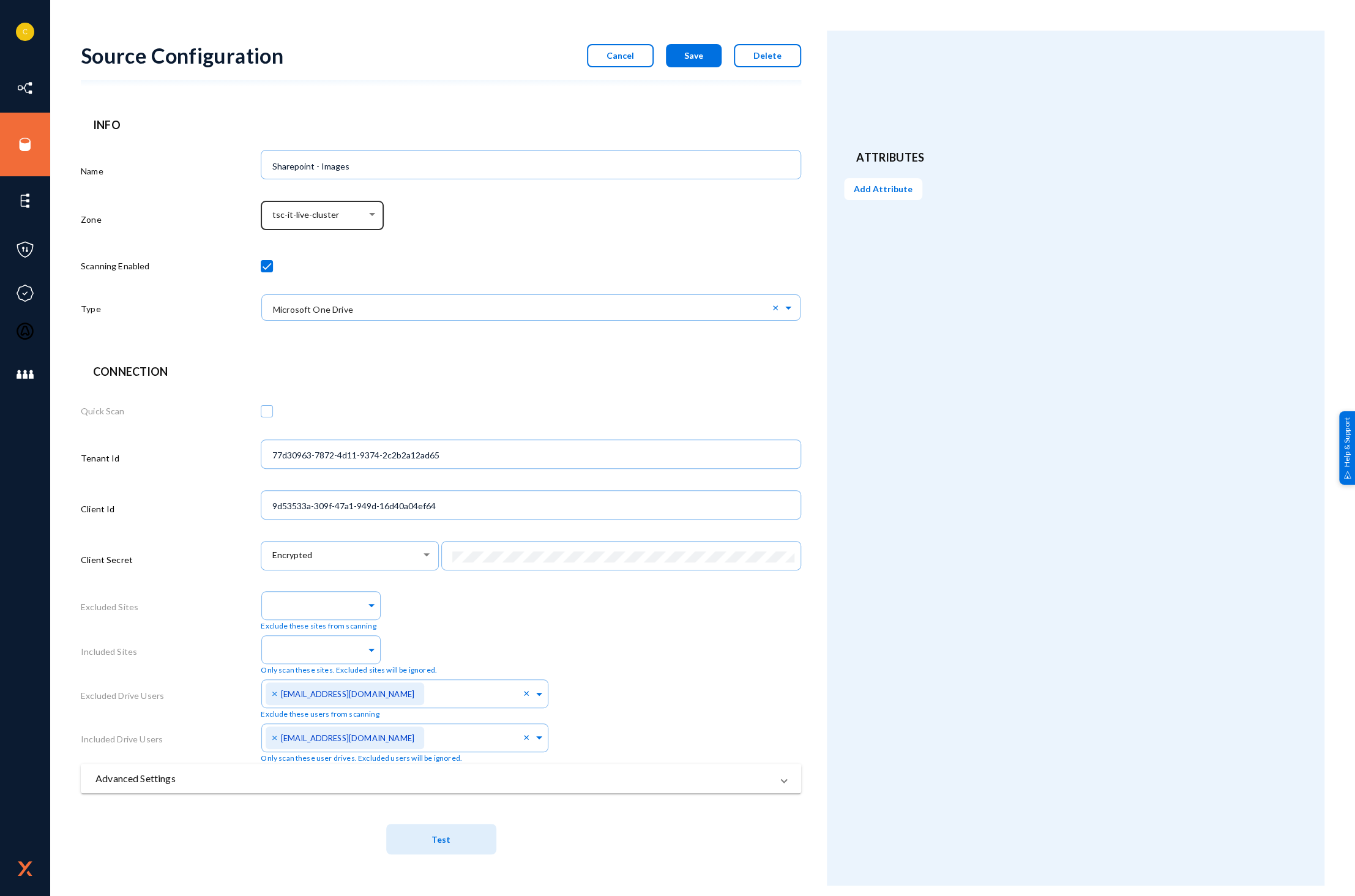
click at [338, 224] on div "tsc-it-live-cluster" at bounding box center [323, 213] width 110 height 32
click at [315, 251] on span "OCR" at bounding box center [325, 256] width 105 height 22
click at [704, 54] on span "Save" at bounding box center [694, 55] width 19 height 11
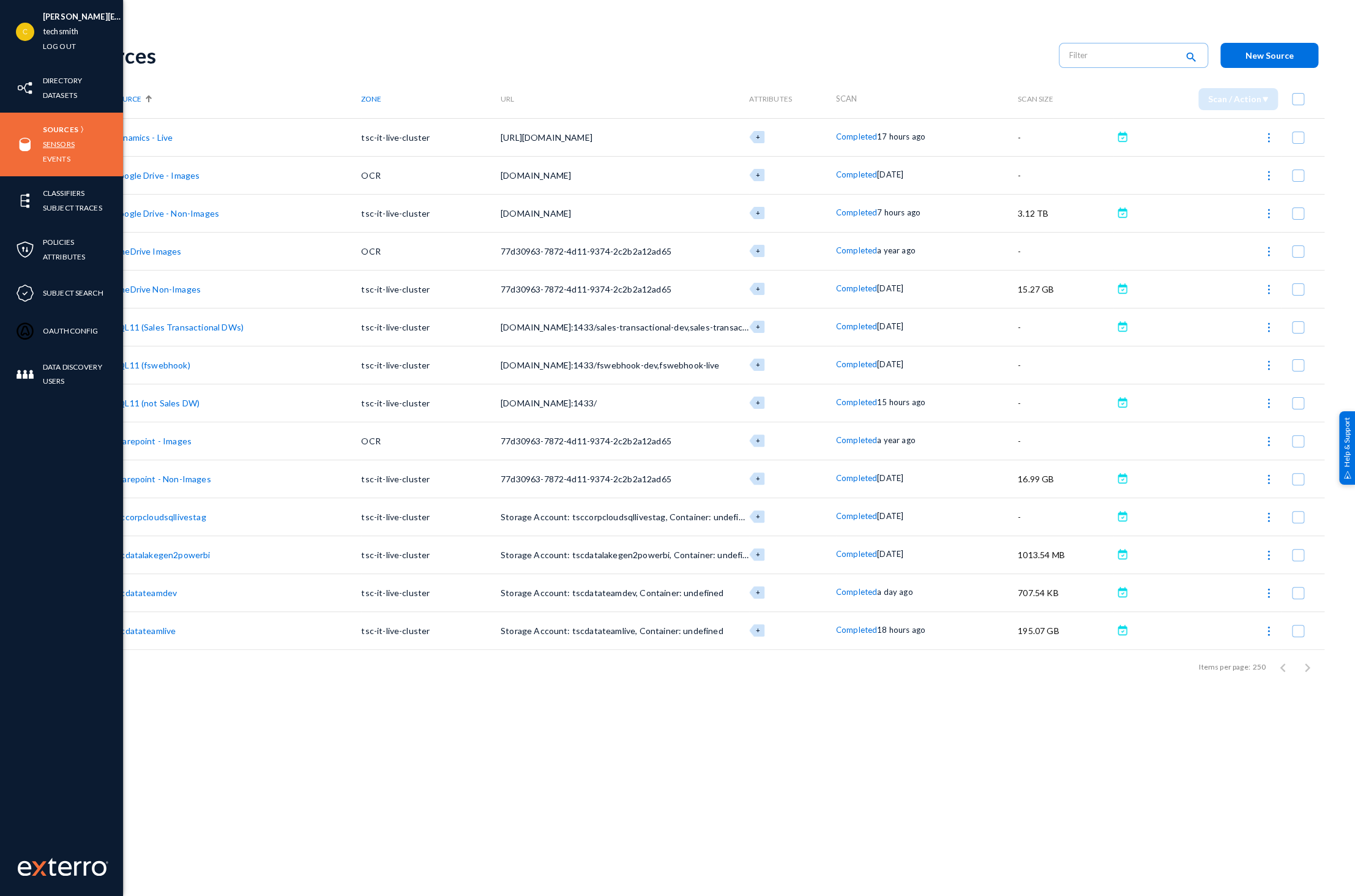
click at [69, 148] on link "Sensors" at bounding box center [58, 145] width 32 height 14
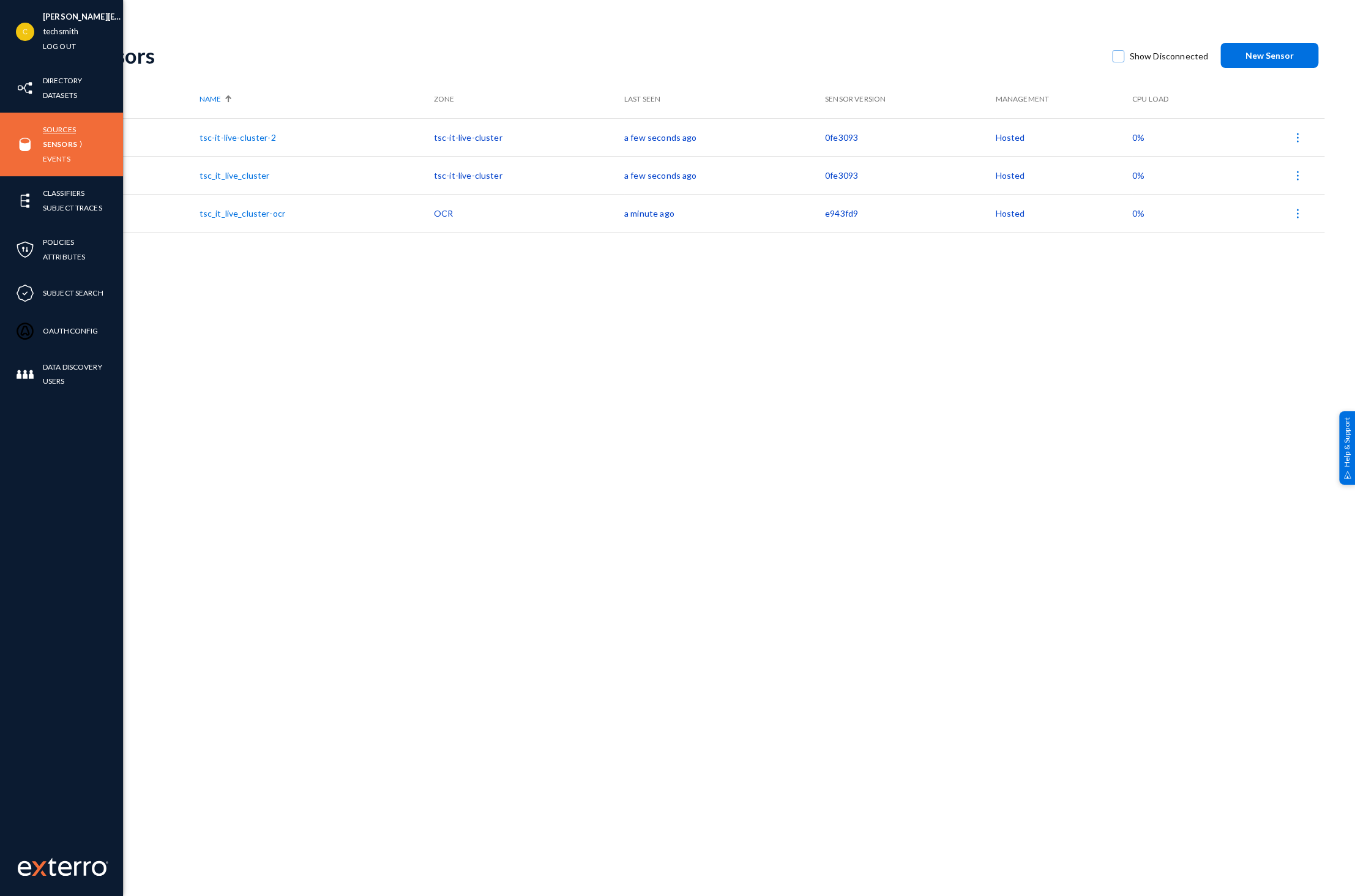
click at [44, 129] on link "Sources" at bounding box center [59, 129] width 33 height 14
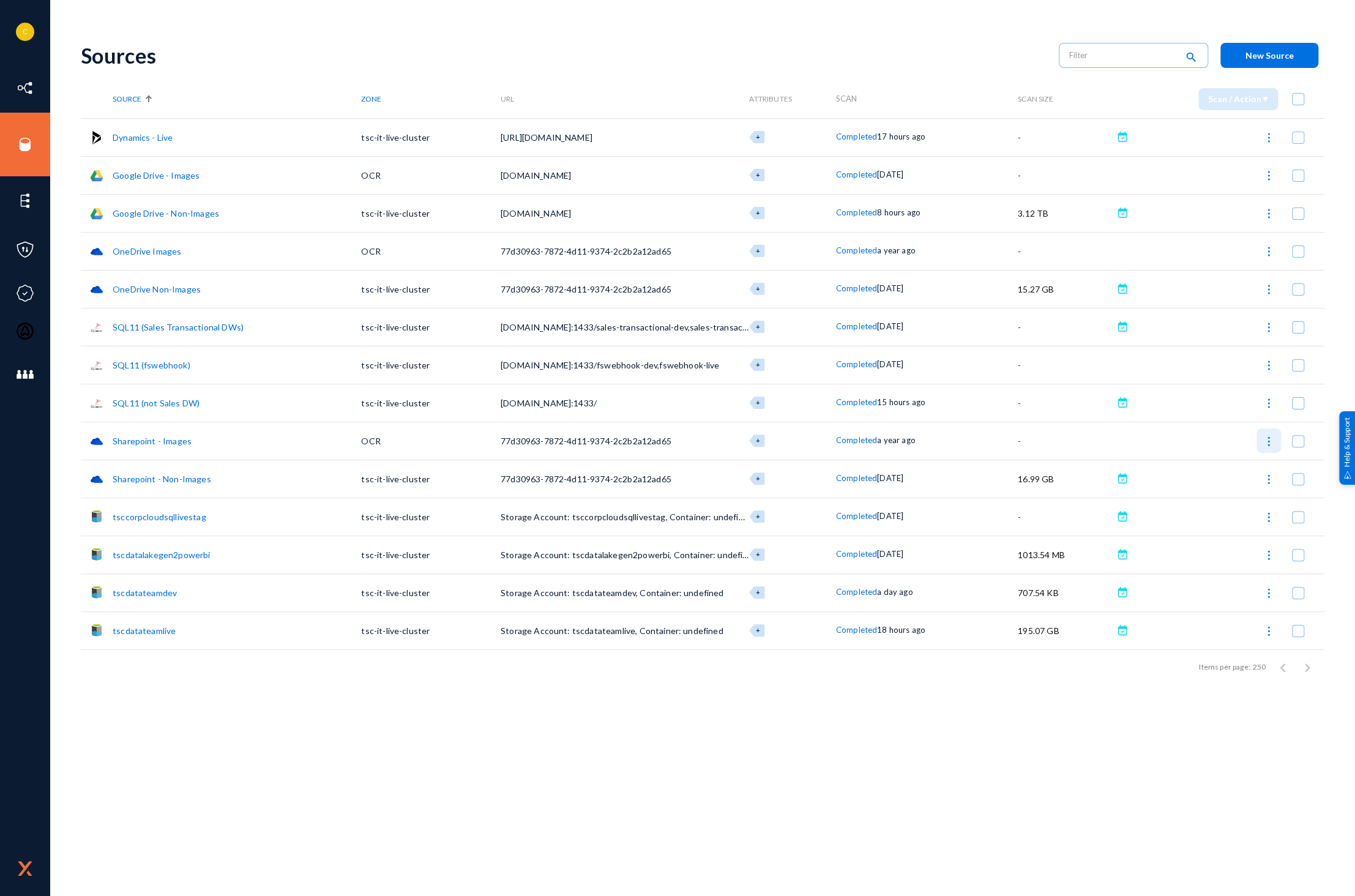
click at [1266, 448] on button at bounding box center [1268, 440] width 24 height 24
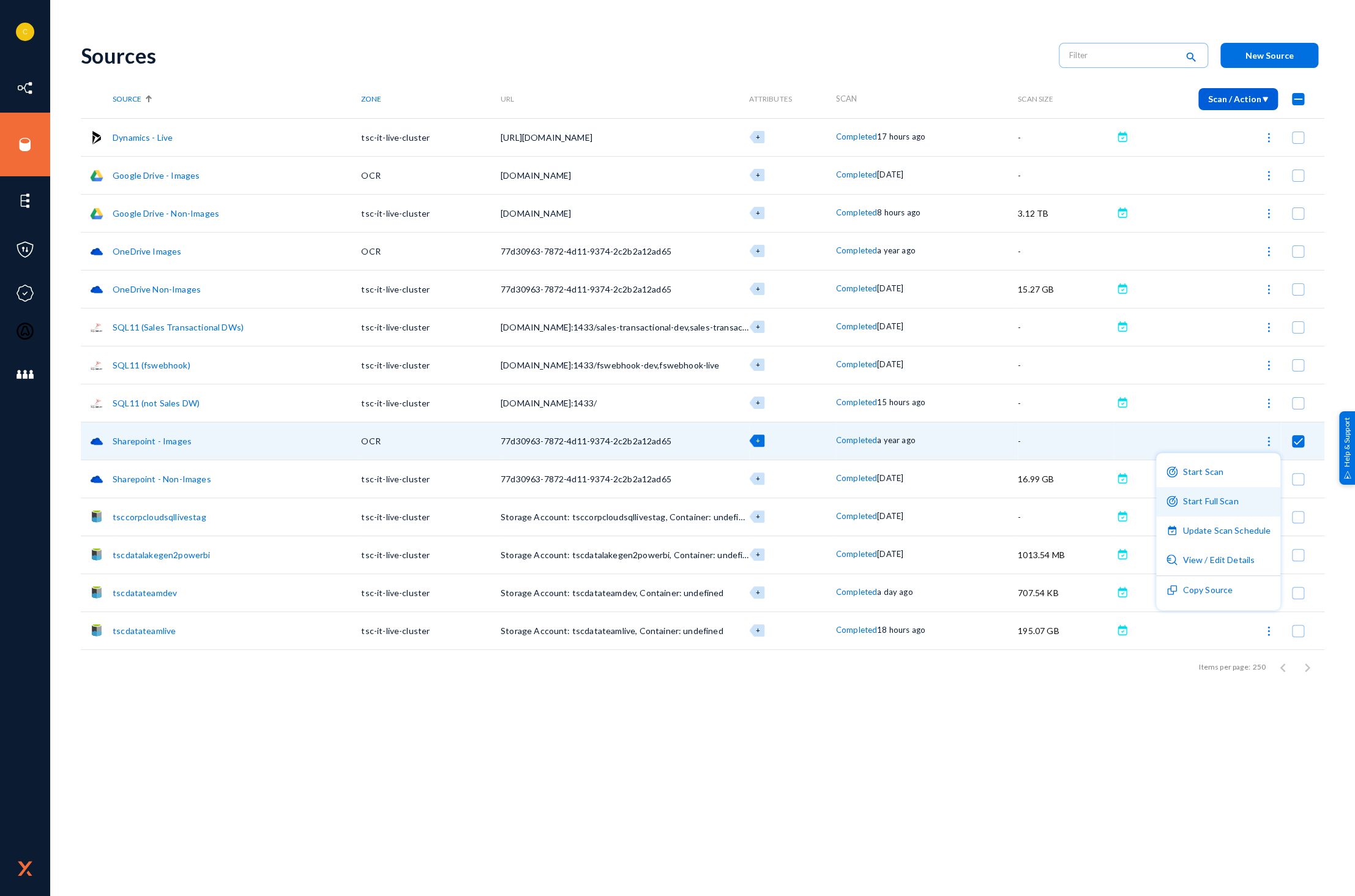
click at [1237, 494] on button "Start Full Scan" at bounding box center [1218, 502] width 124 height 29
checkbox input "false"
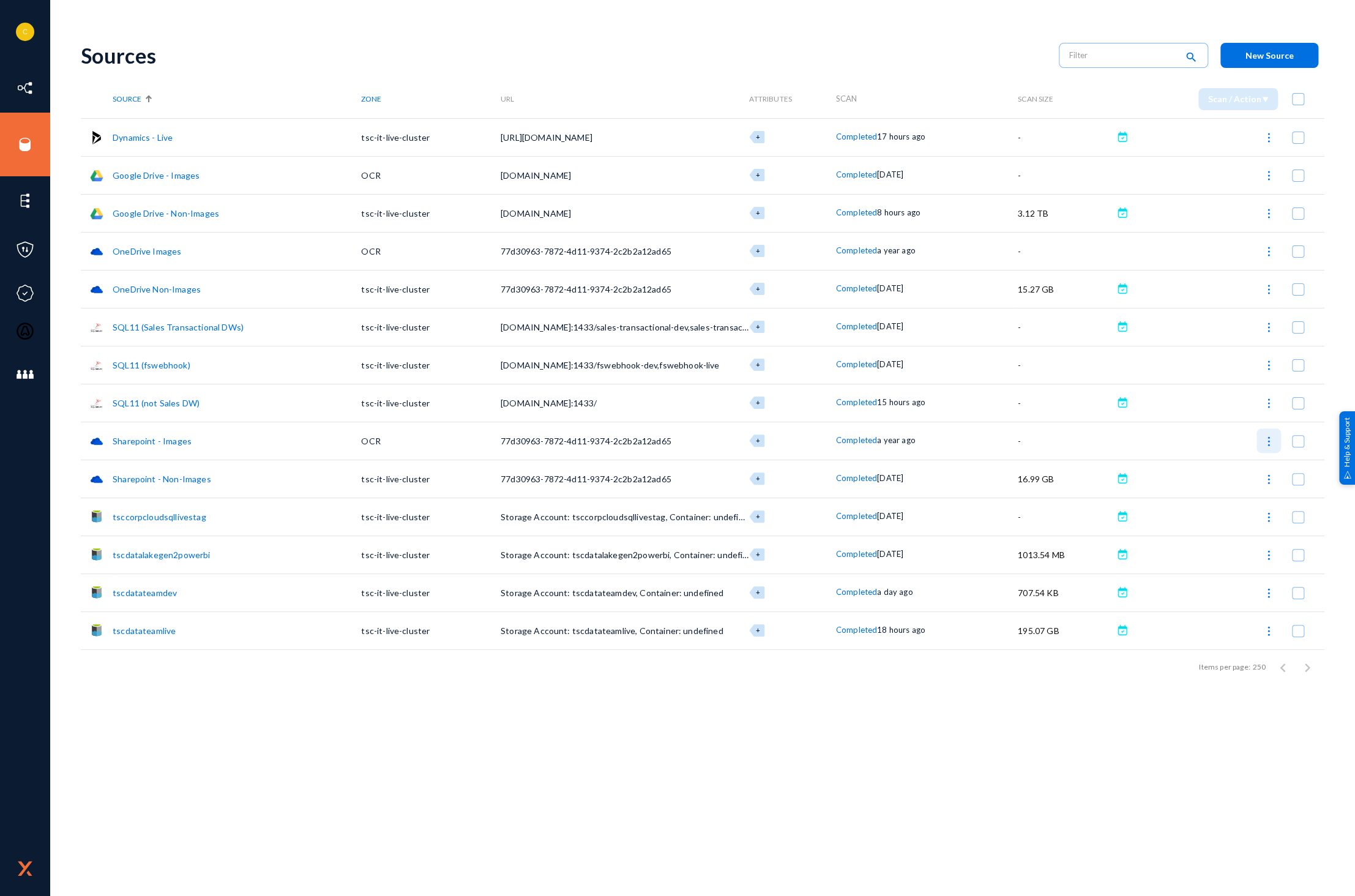
click at [1266, 442] on img at bounding box center [1269, 441] width 13 height 13
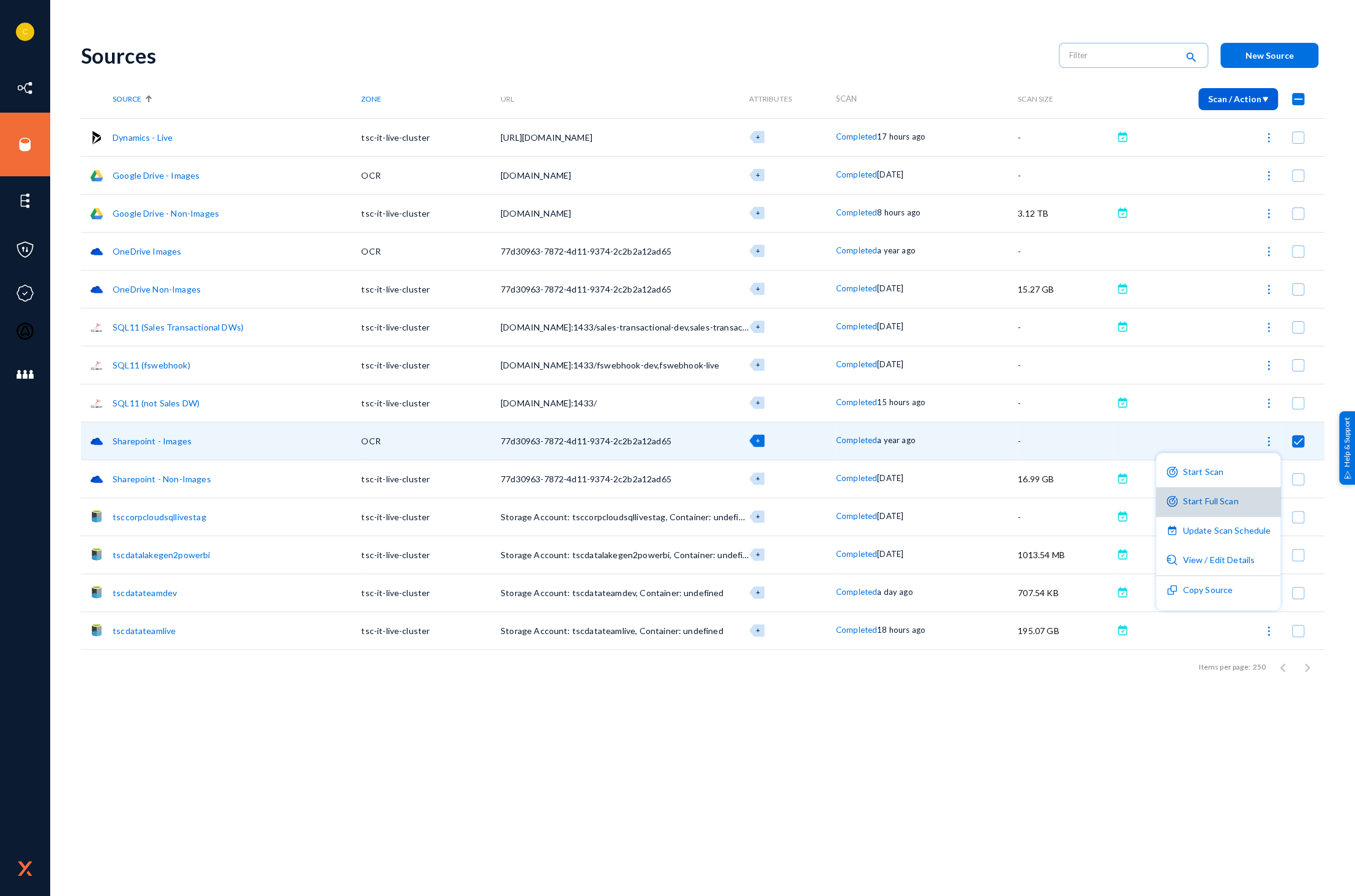
click at [1243, 494] on button "Start Full Scan" at bounding box center [1218, 502] width 124 height 29
checkbox input "false"
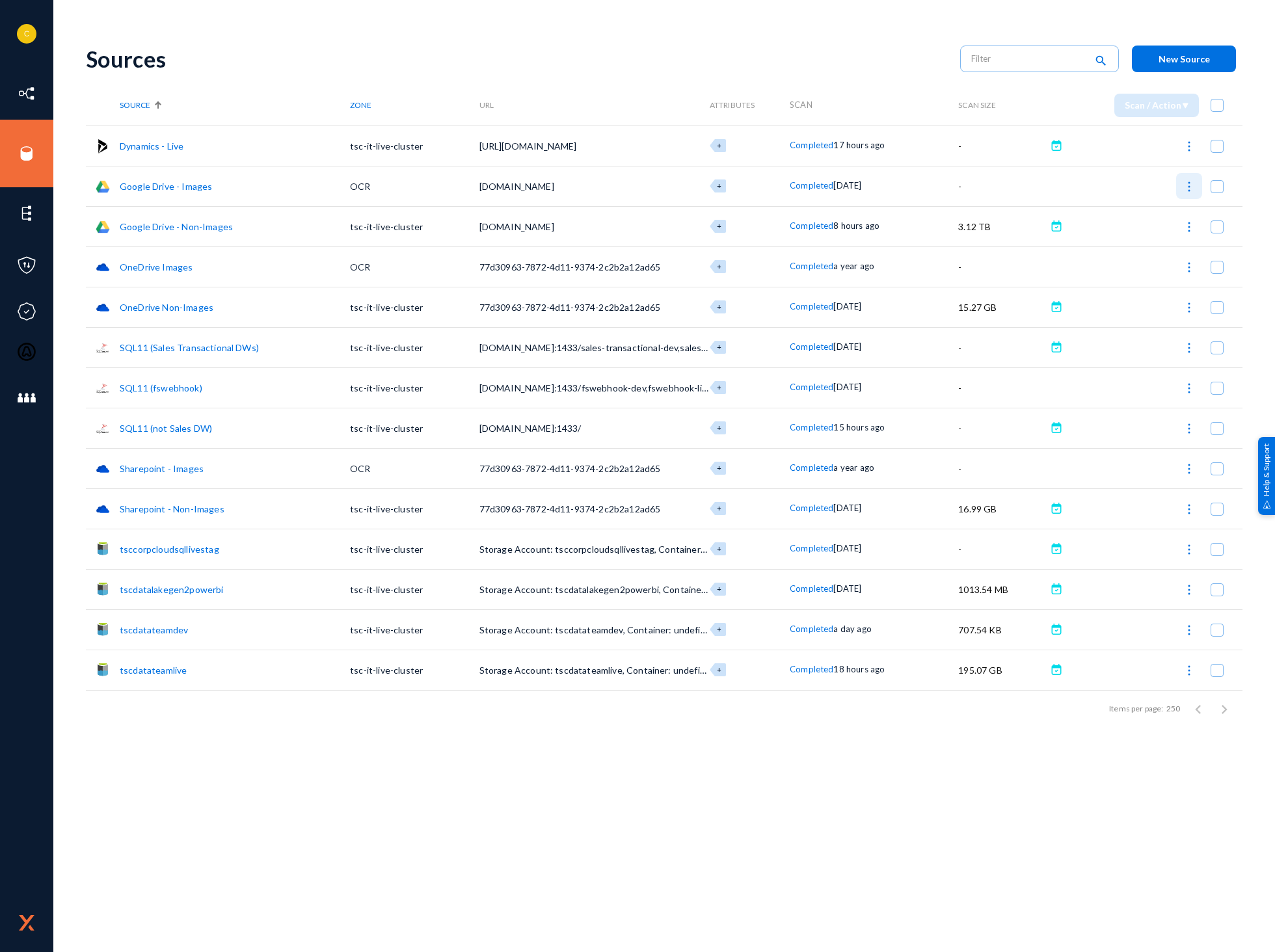
click at [1189, 185] on img at bounding box center [1189, 186] width 13 height 13
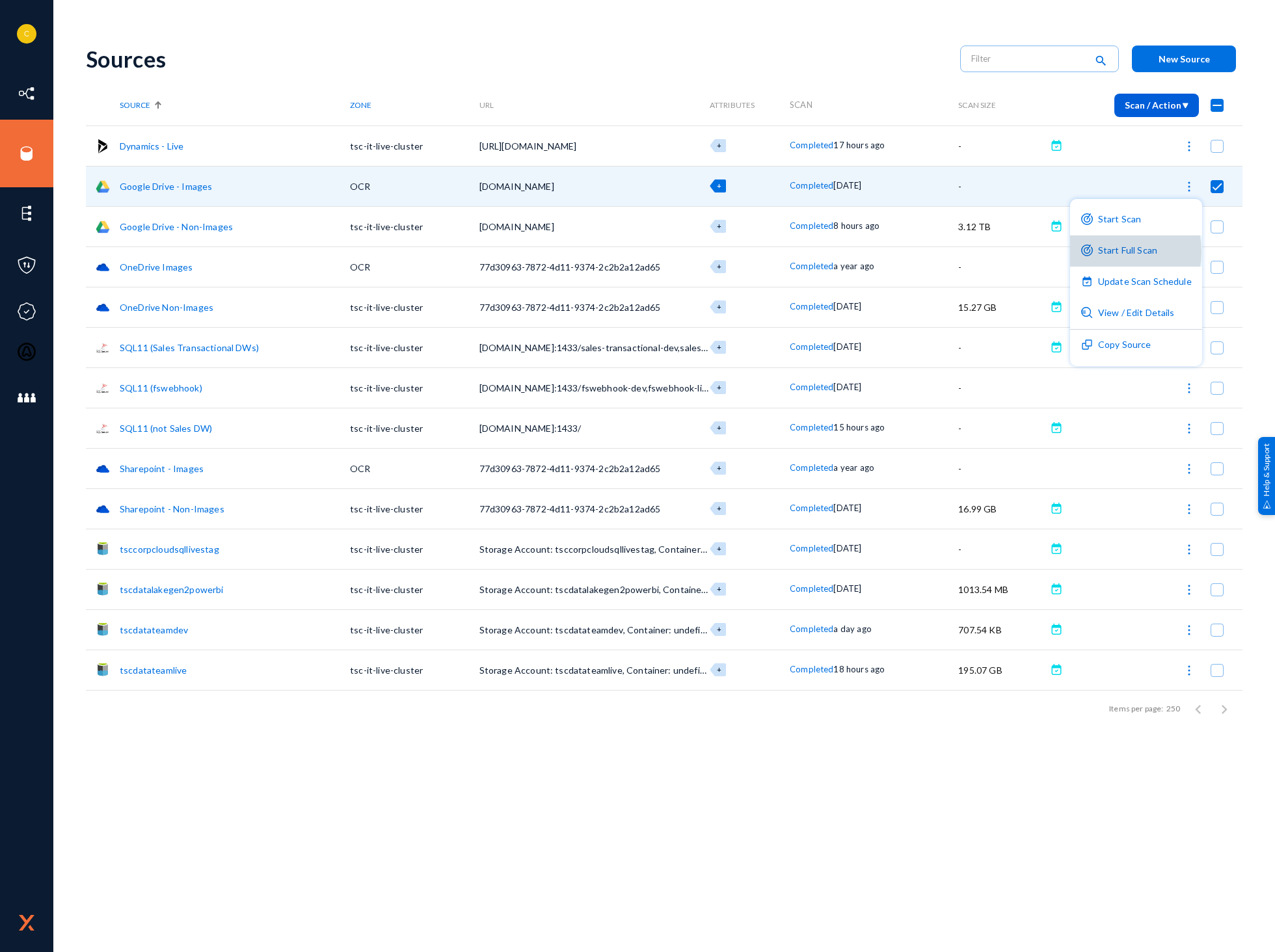
click at [1112, 252] on button "Start Full Scan" at bounding box center [1135, 251] width 132 height 31
checkbox input "false"
